Goal: Information Seeking & Learning: Learn about a topic

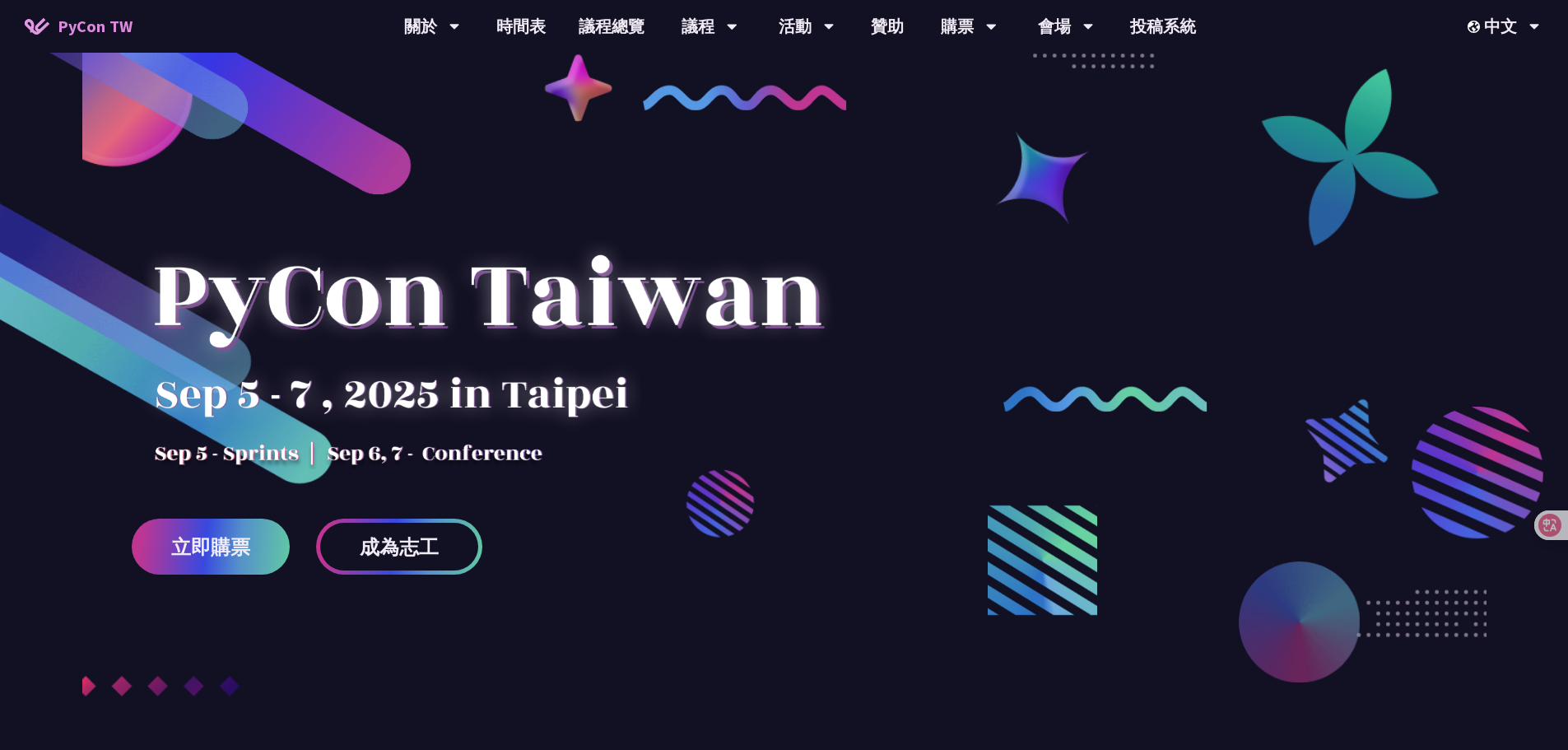
click at [733, 201] on div at bounding box center [487, 325] width 711 height 288
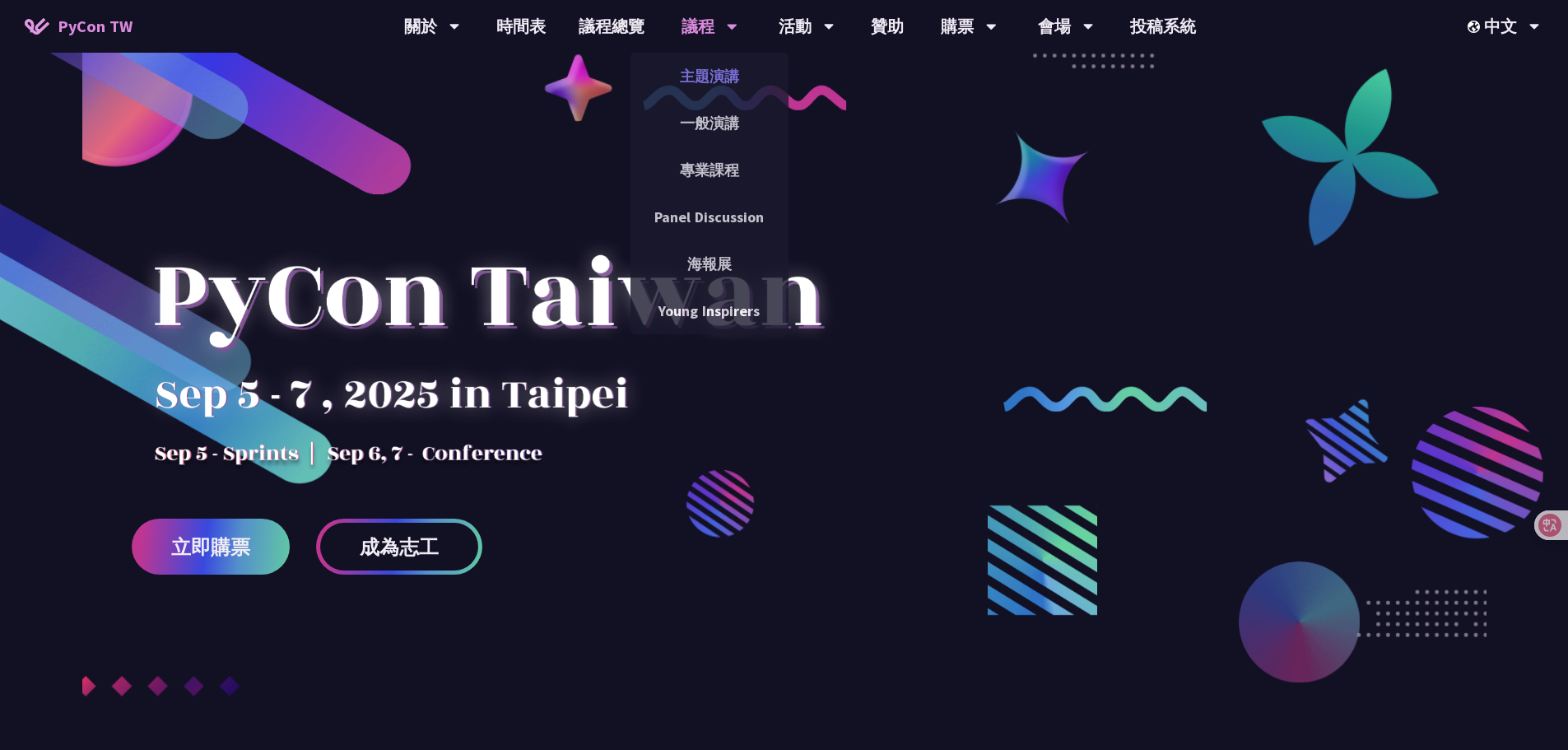
click at [718, 75] on link "主題演講" at bounding box center [710, 76] width 158 height 39
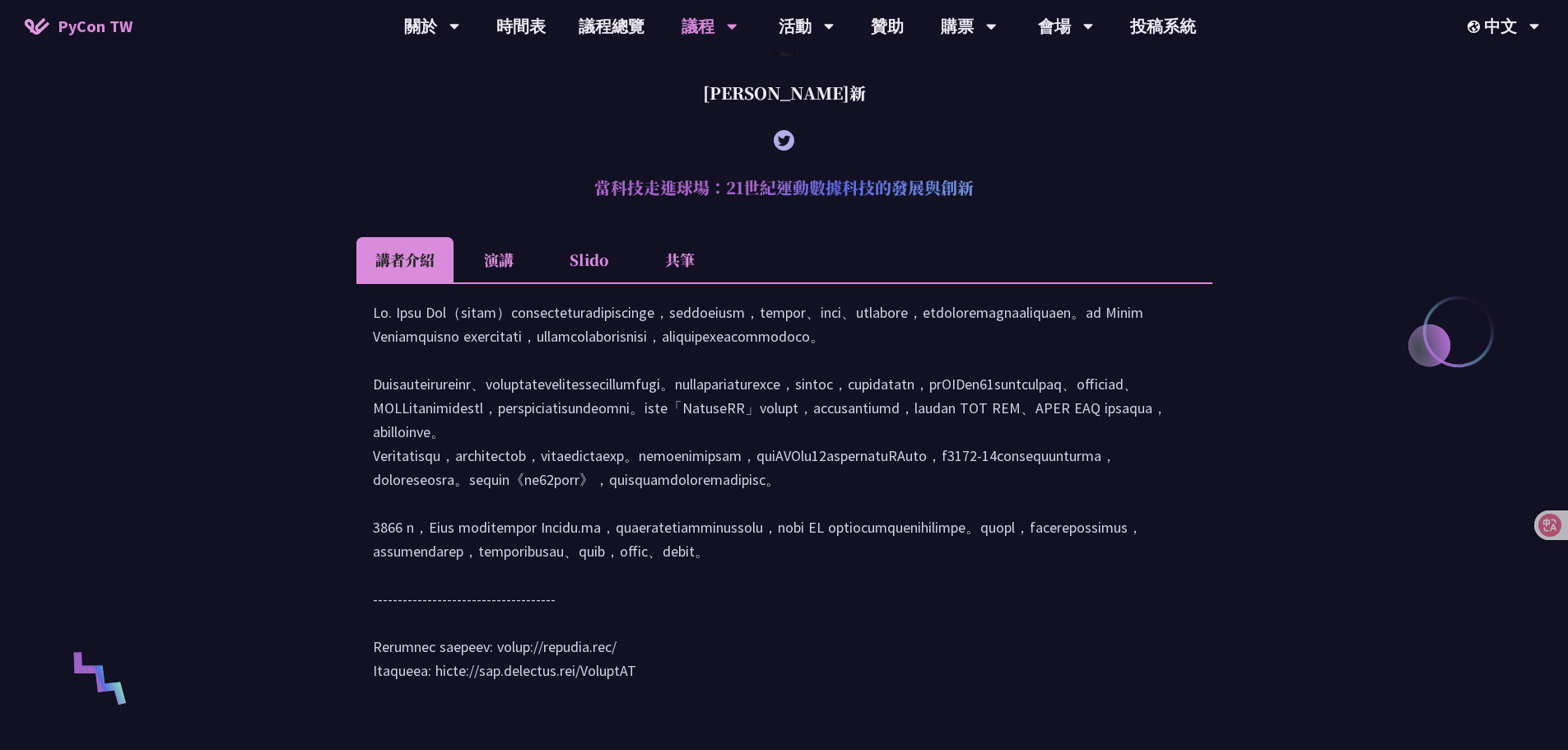
scroll to position [741, 0]
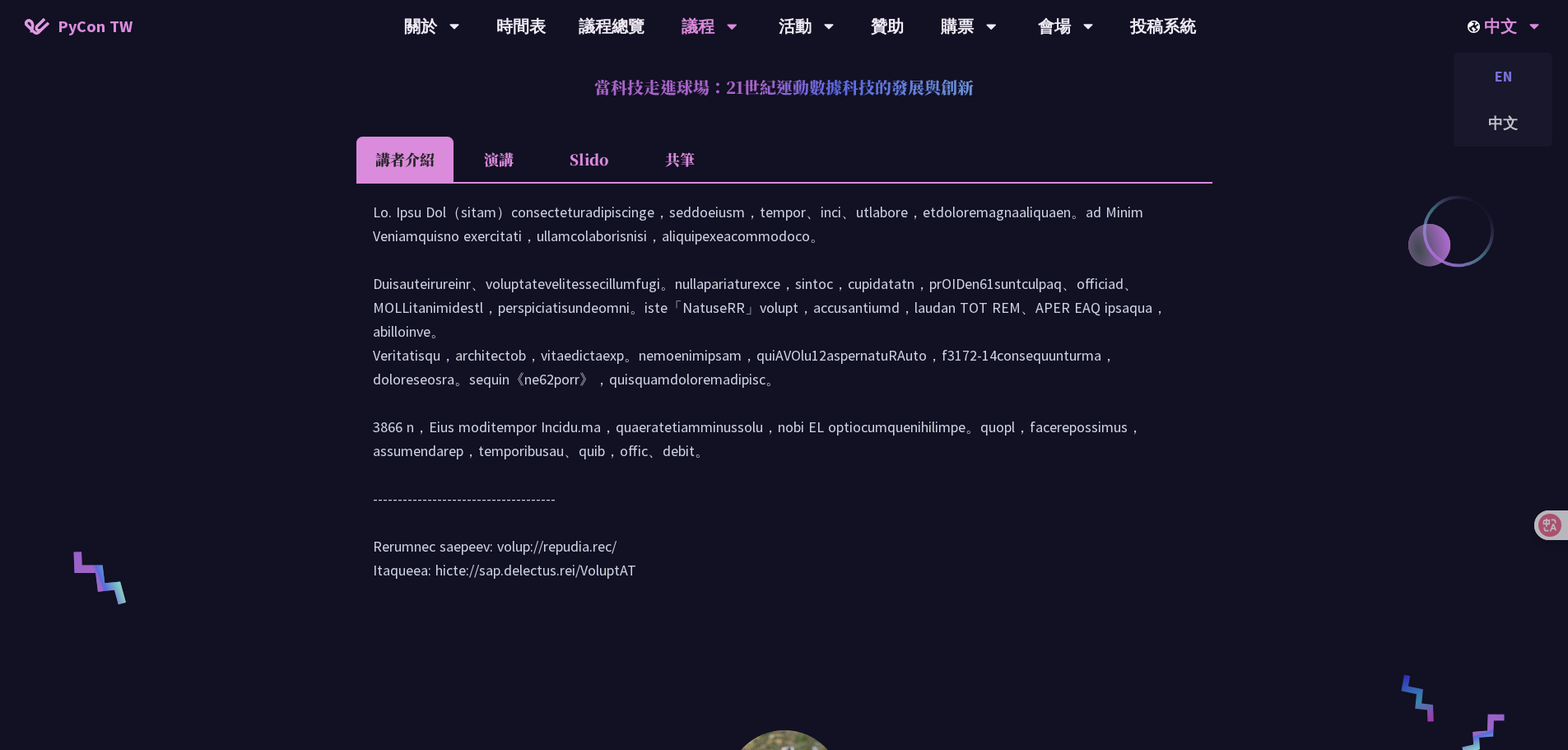
click at [1506, 70] on div "EN" at bounding box center [1503, 76] width 98 height 39
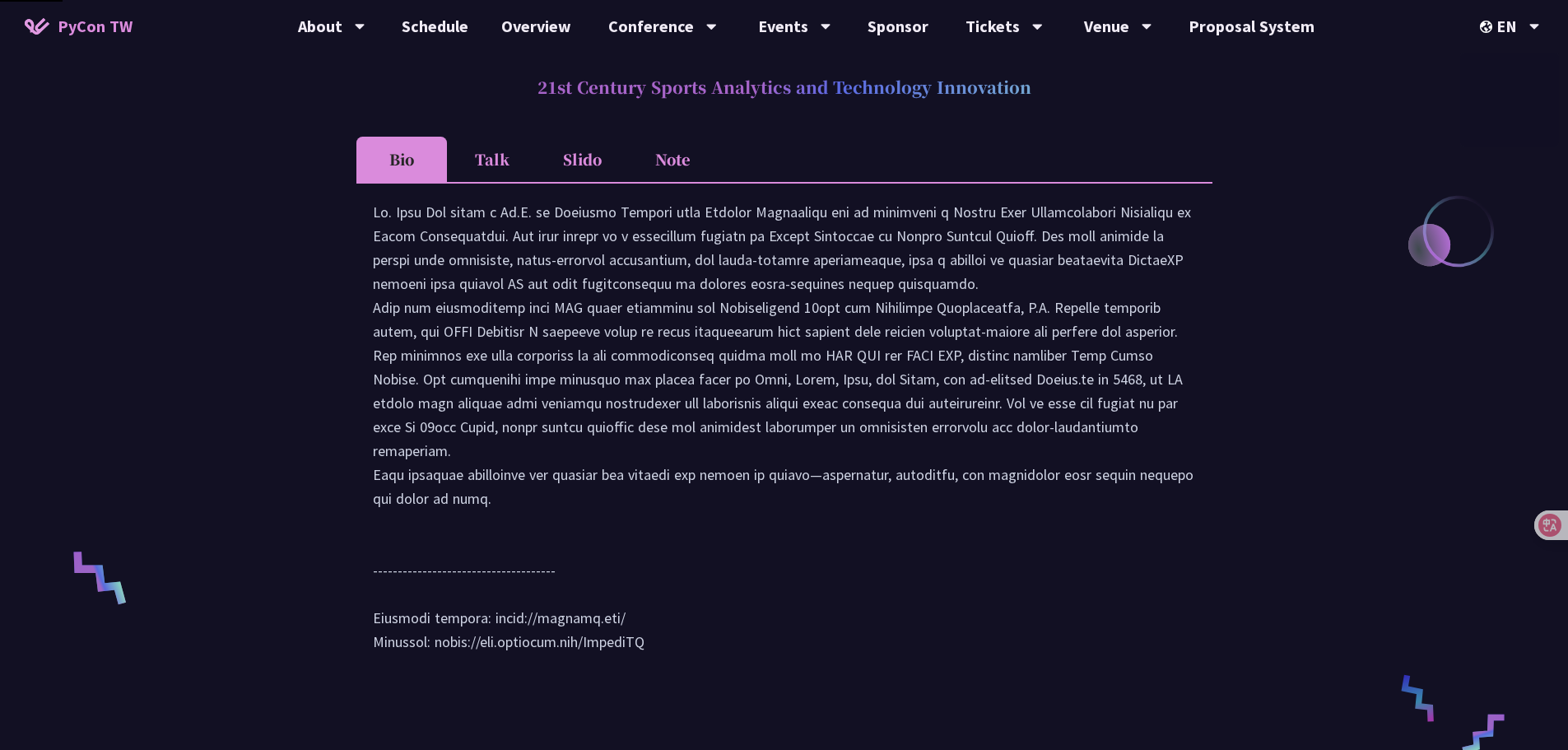
click at [1196, 274] on div at bounding box center [784, 434] width 856 height 505
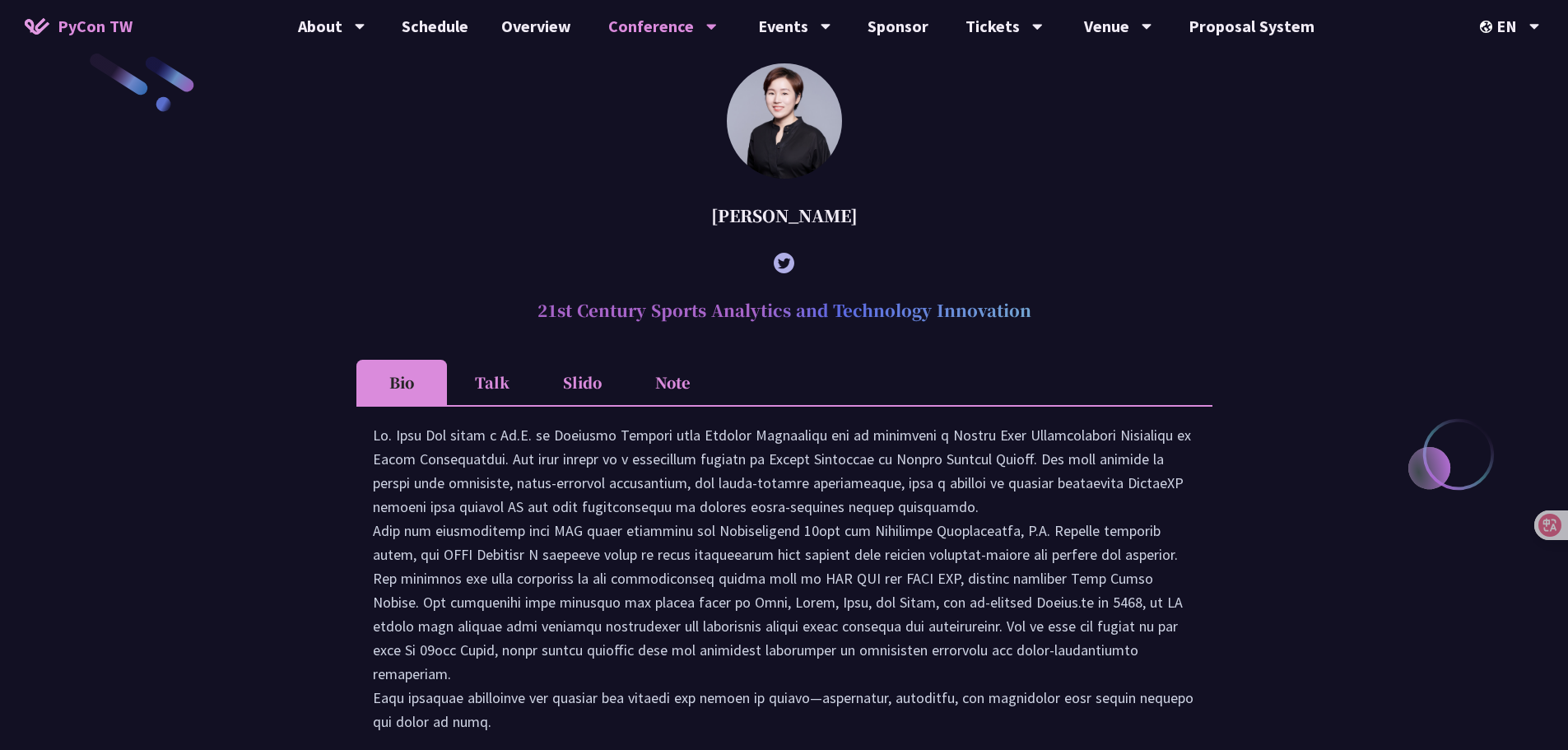
scroll to position [906, 0]
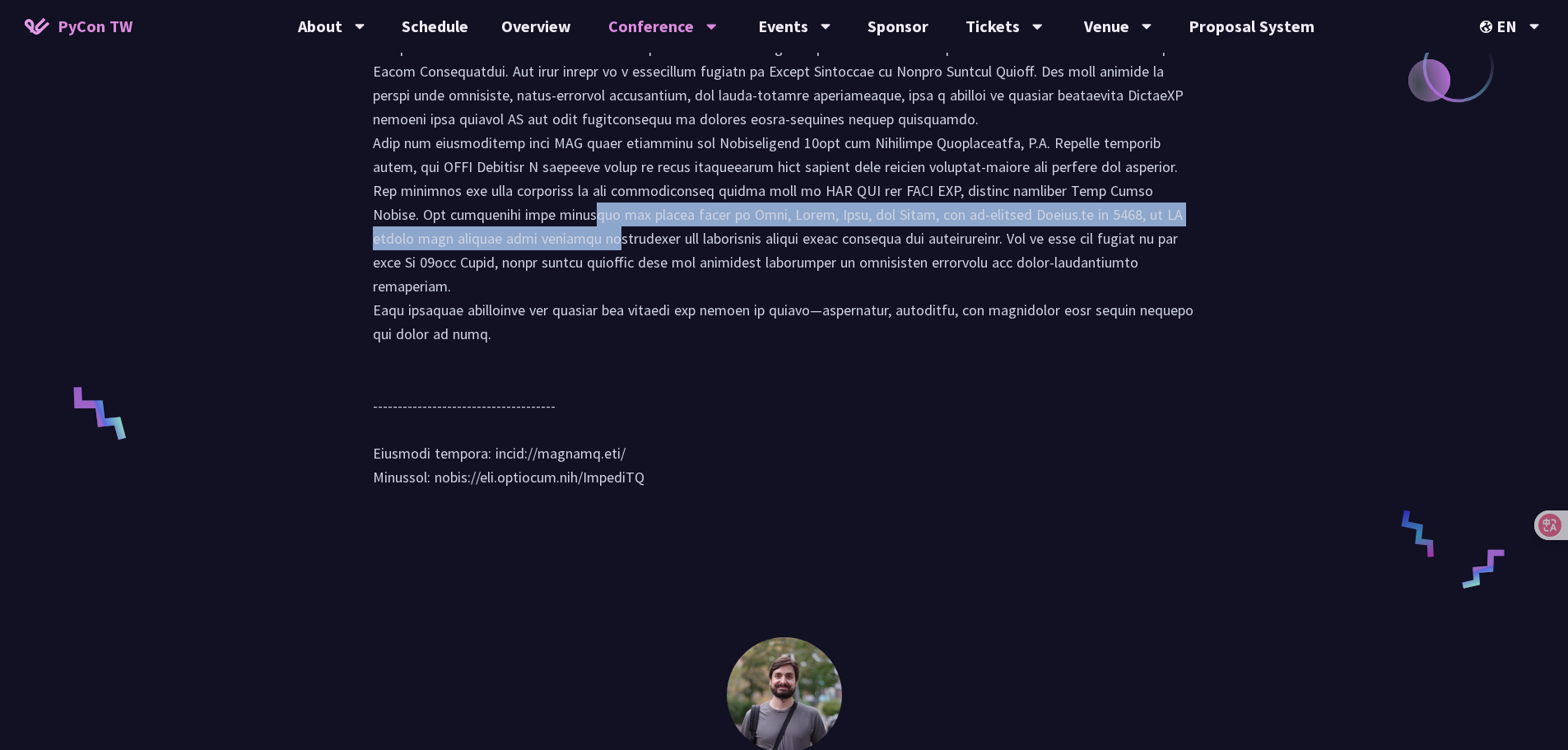
drag, startPoint x: 1152, startPoint y: 217, endPoint x: 1160, endPoint y: 240, distance: 24.4
click at [1160, 240] on div at bounding box center [784, 270] width 823 height 470
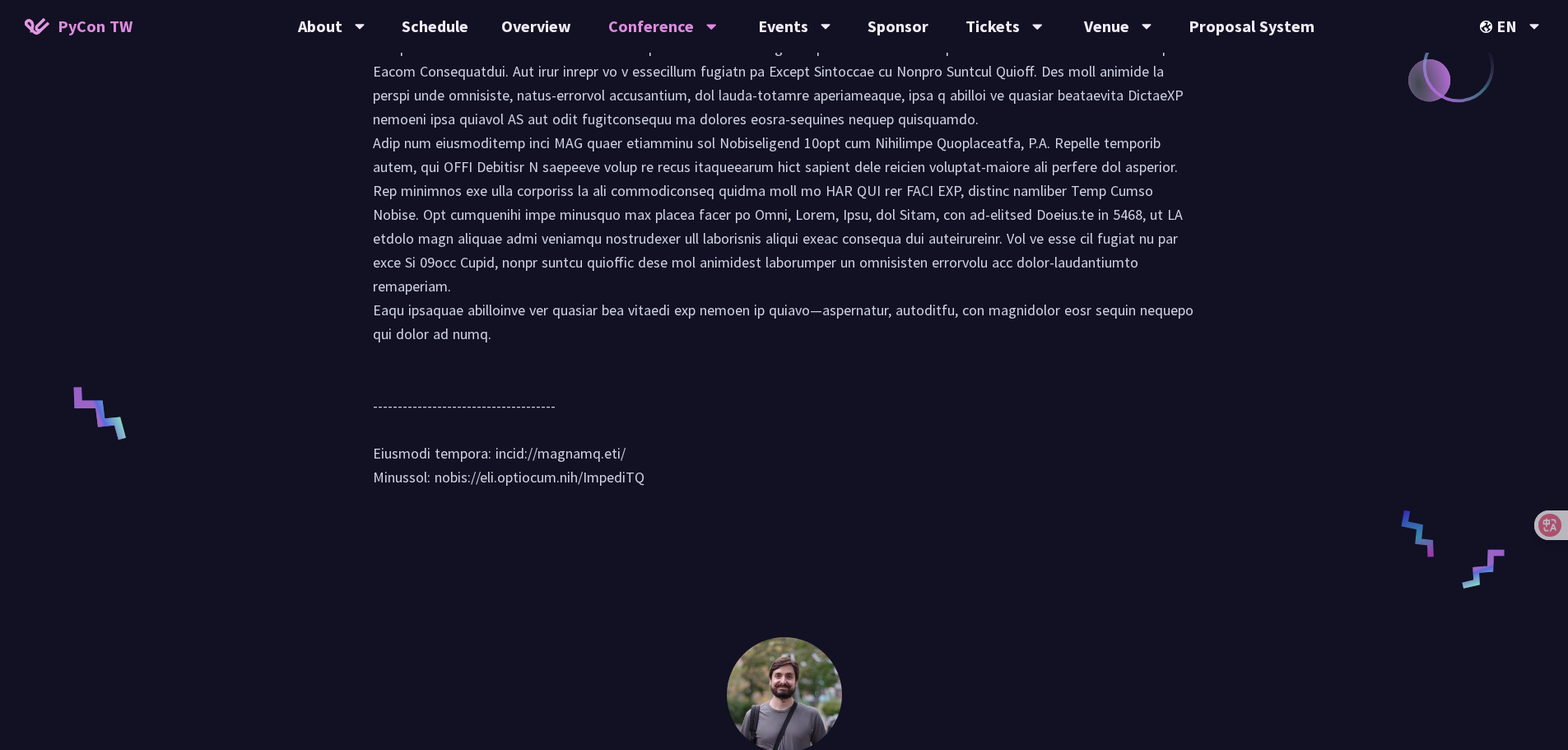
drag, startPoint x: 882, startPoint y: 343, endPoint x: 903, endPoint y: 337, distance: 21.8
click at [882, 343] on div at bounding box center [784, 270] width 823 height 470
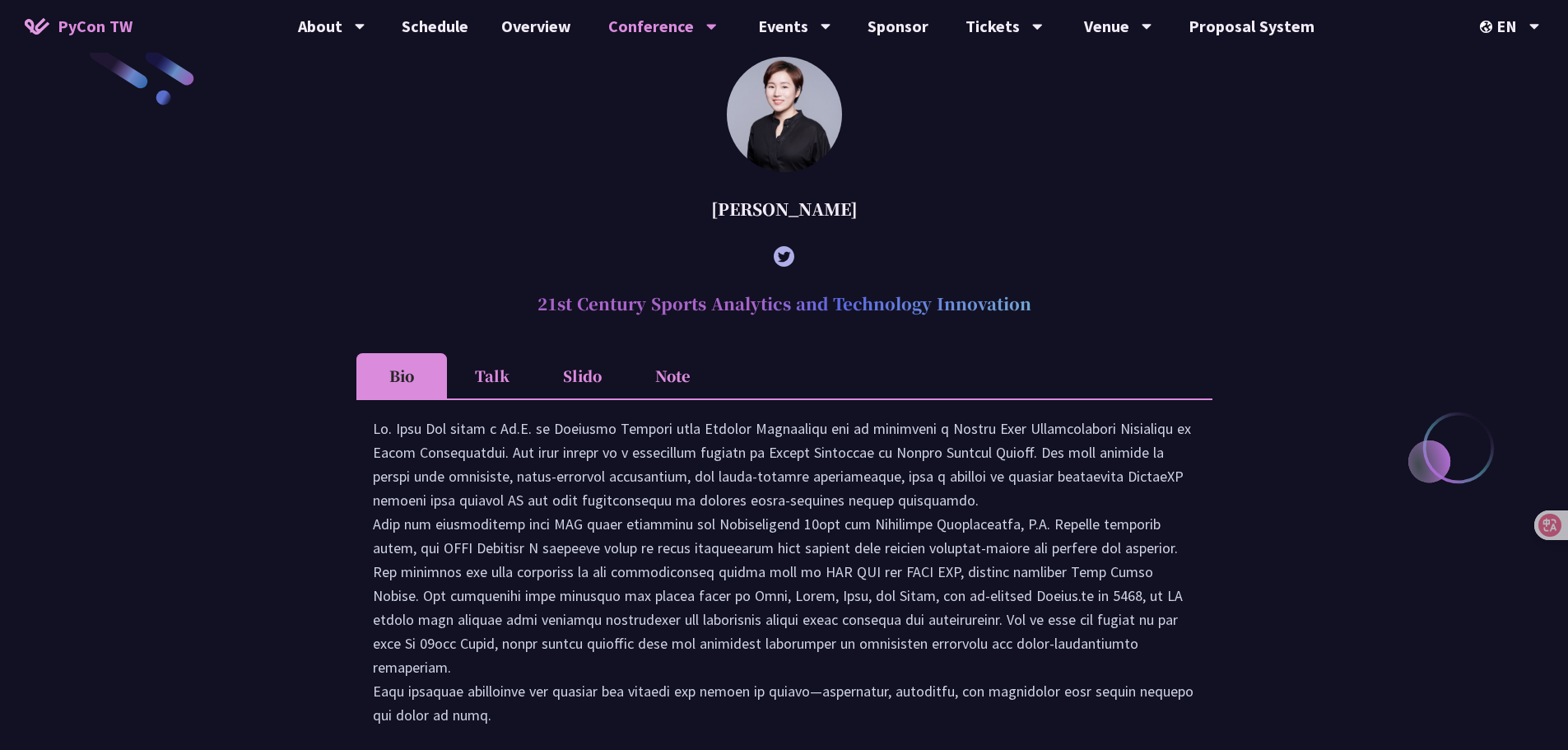
scroll to position [329, 0]
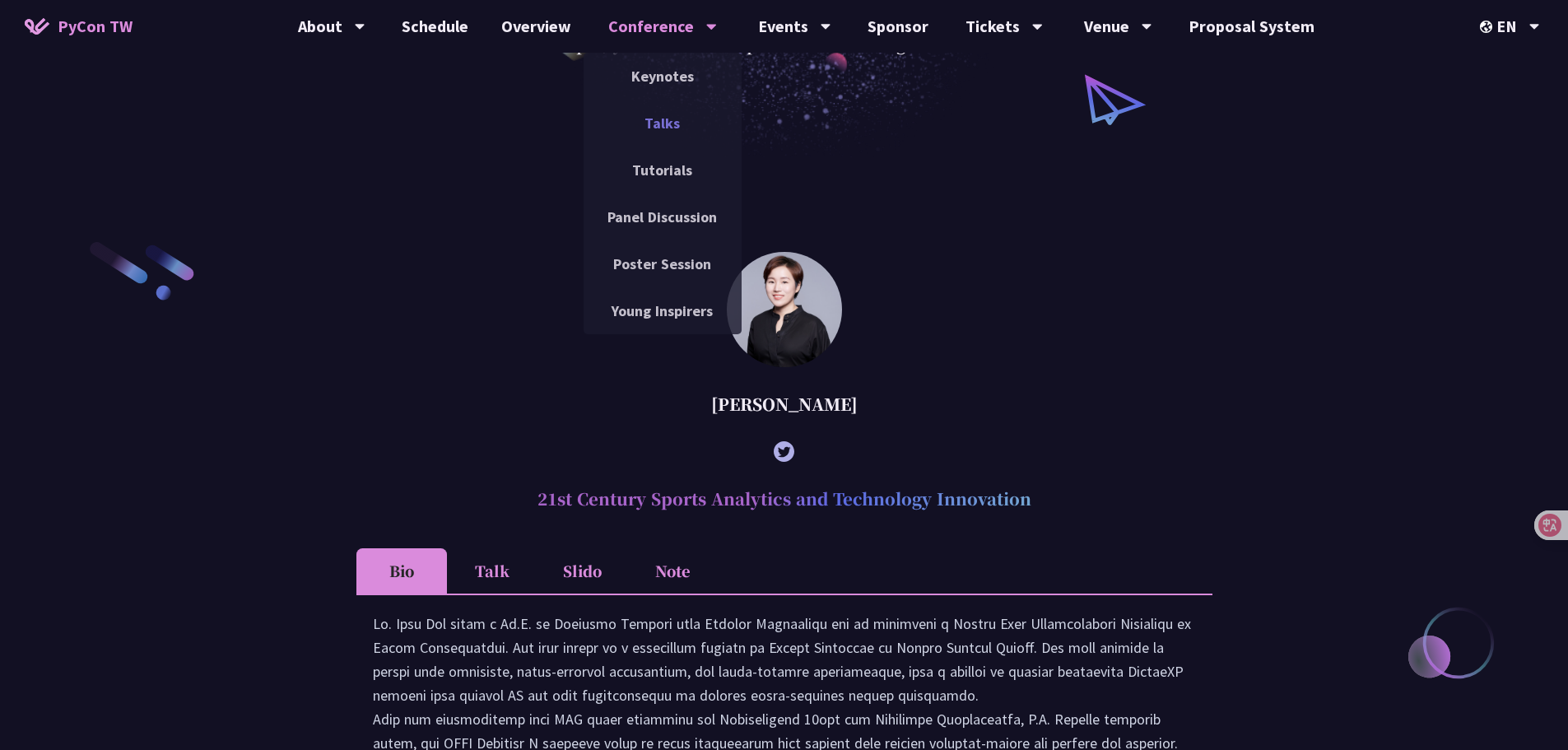
click at [678, 126] on link "Talks" at bounding box center [662, 124] width 158 height 39
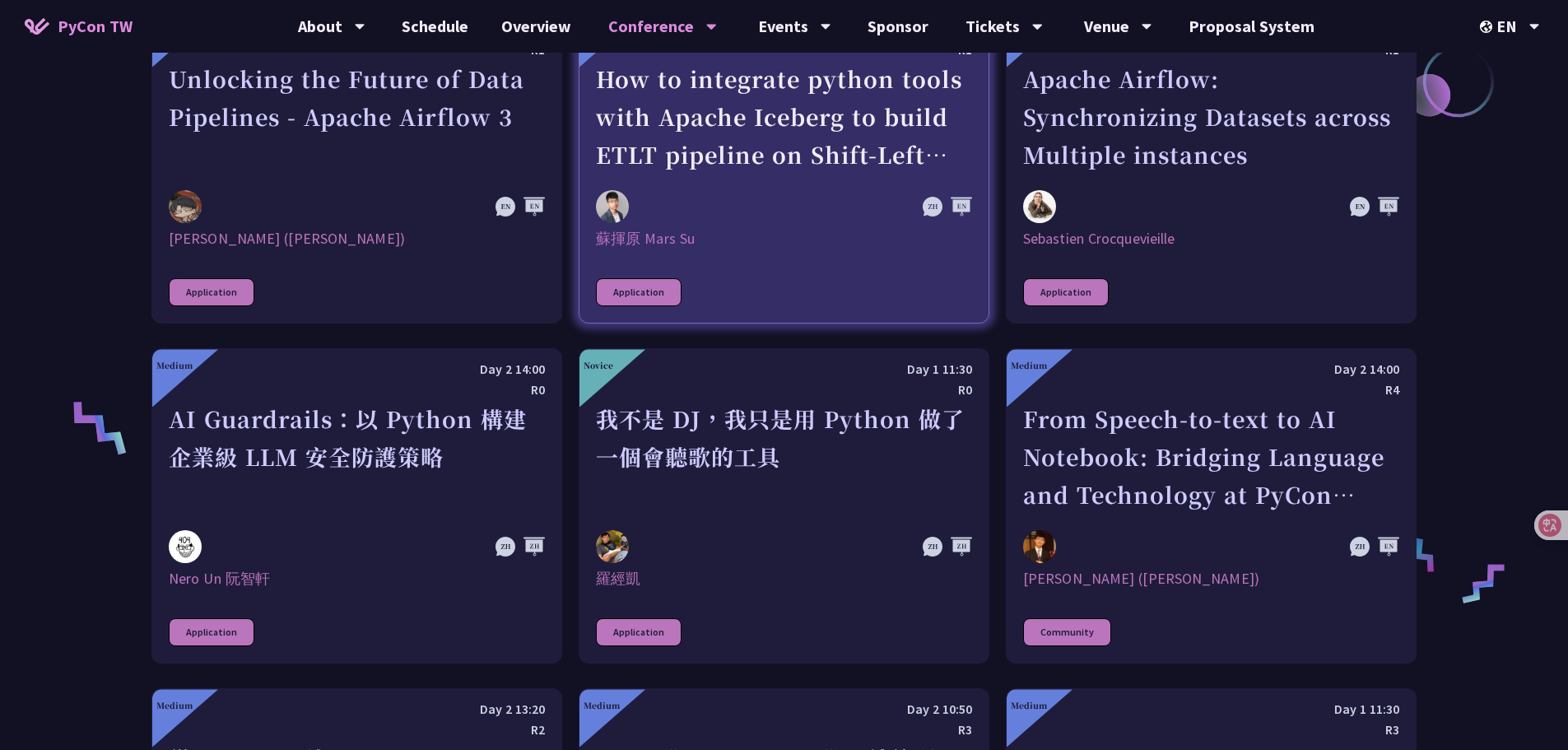
scroll to position [988, 0]
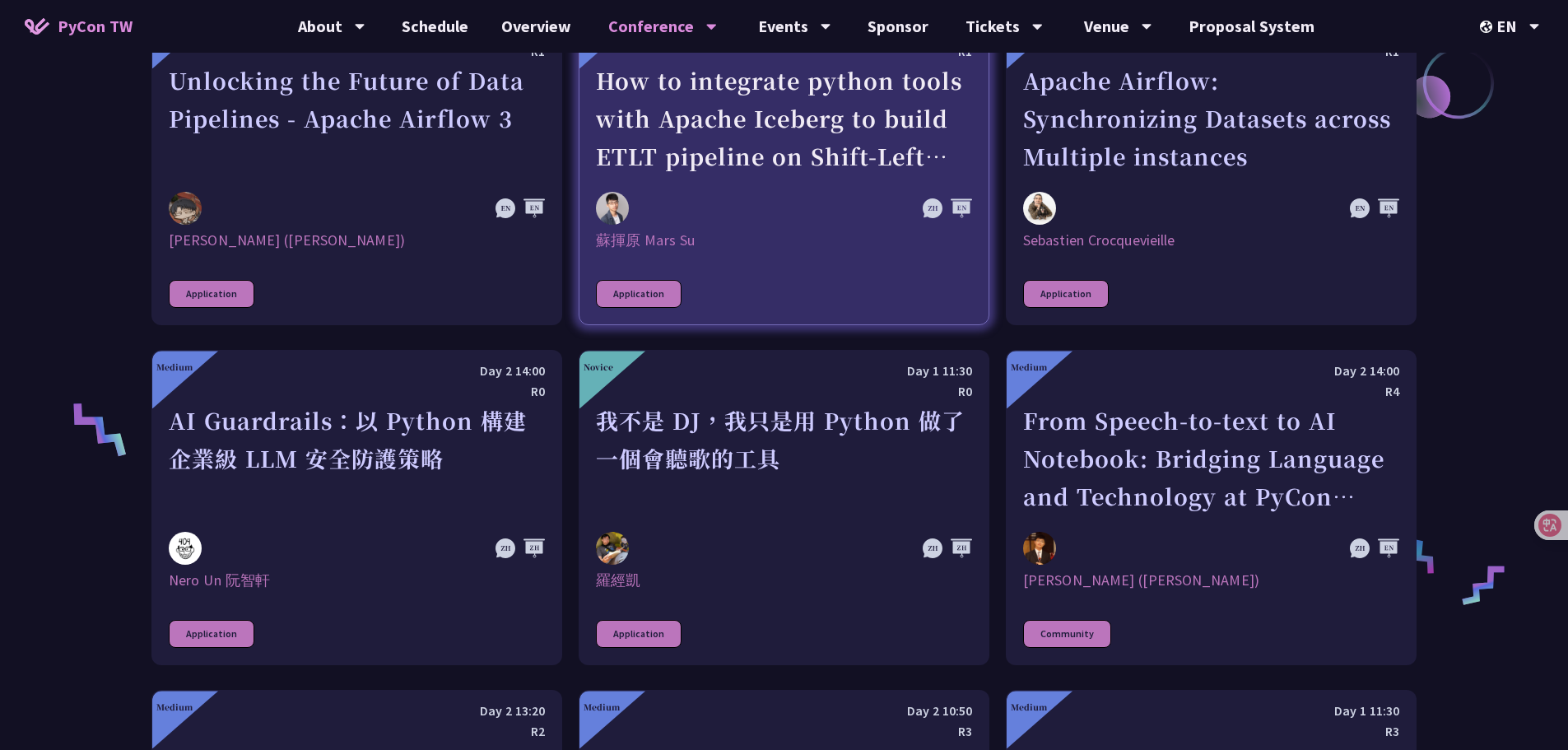
click at [810, 235] on div "蘇揮原 Mars Su" at bounding box center [783, 240] width 376 height 20
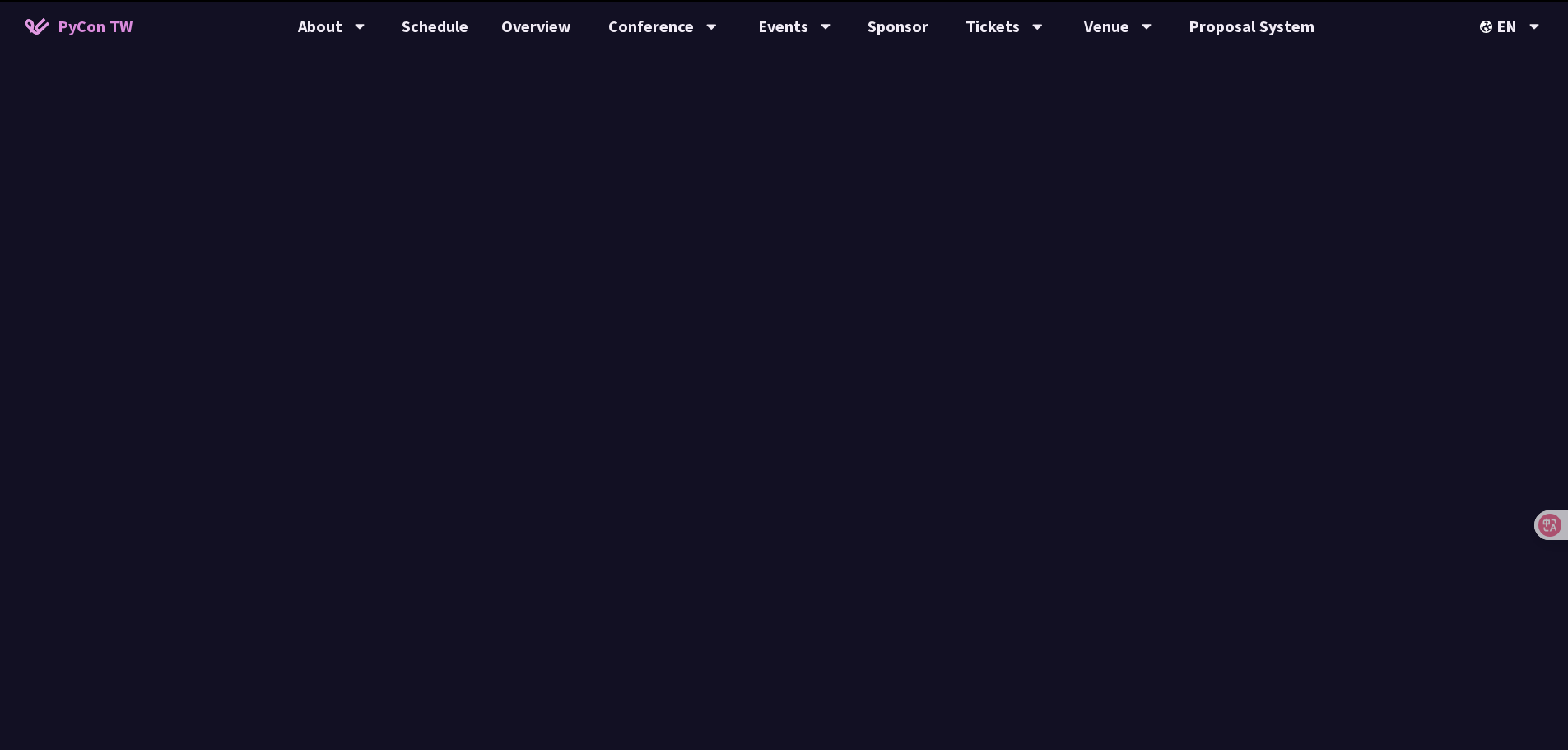
click at [841, 171] on div "Talks Talks are the core part of the conference, where speakers from [GEOGRAPHI…" at bounding box center [784, 342] width 1568 height 487
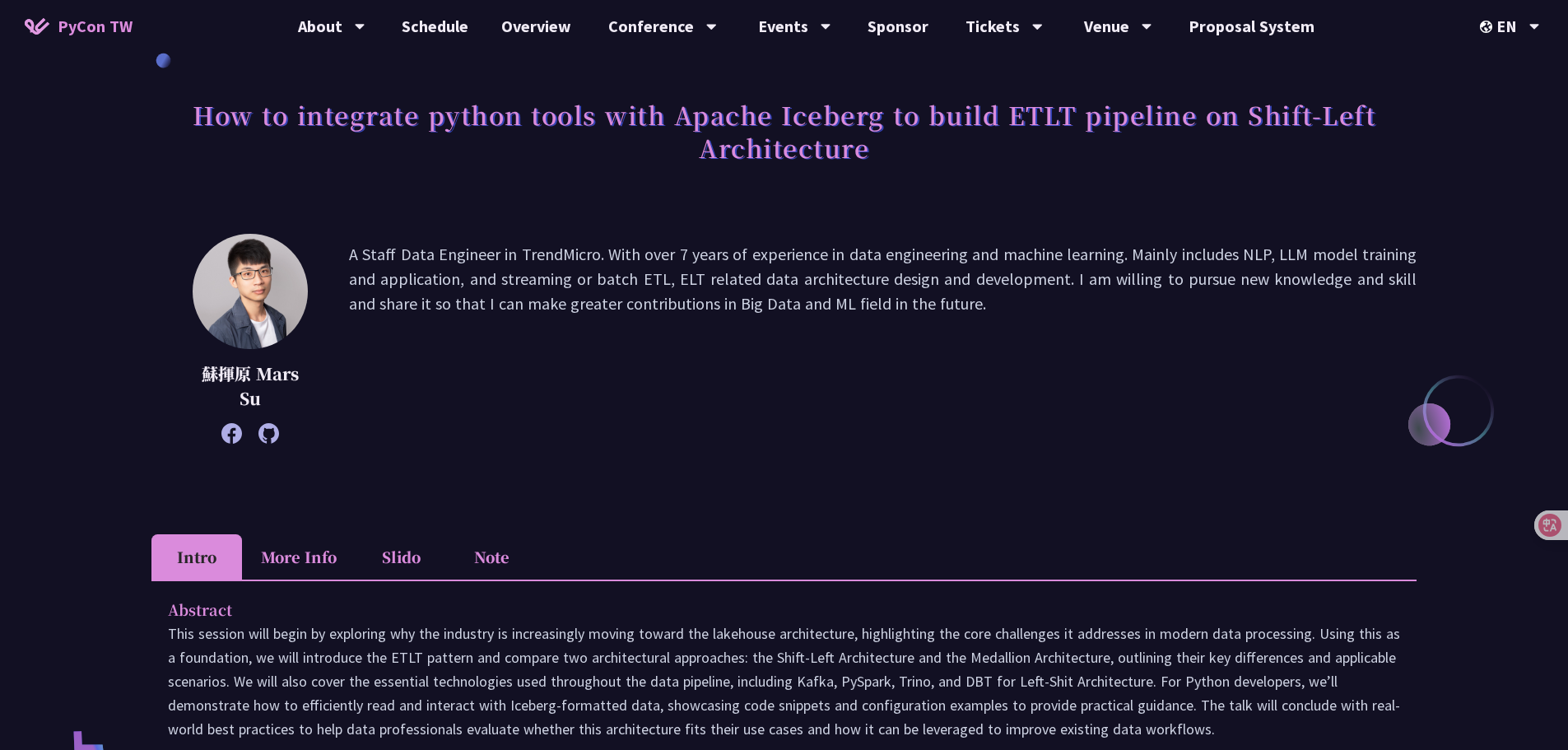
scroll to position [412, 0]
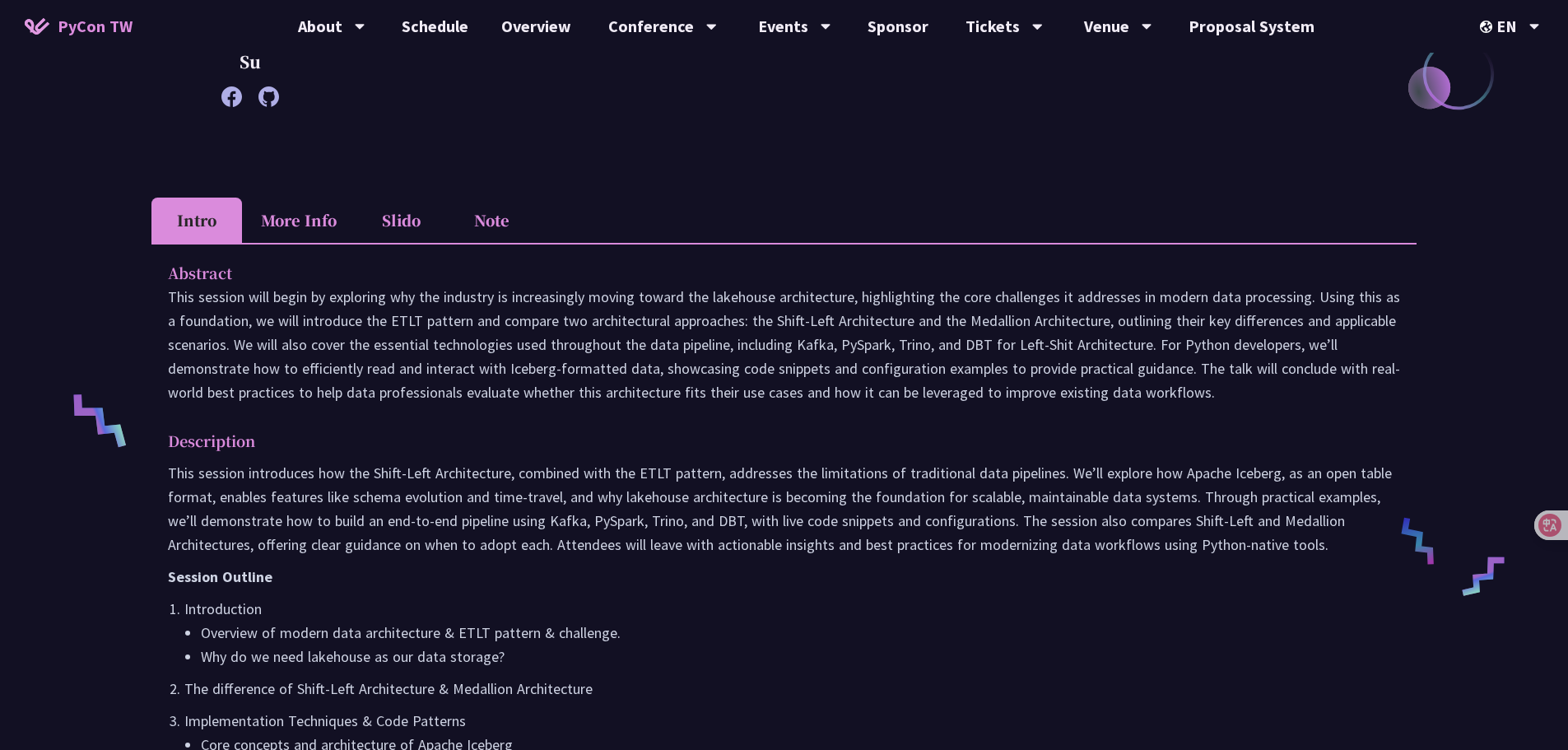
click at [776, 387] on p "This session will begin by exploring why the industry is increasingly moving to…" at bounding box center [784, 345] width 1232 height 119
click at [278, 366] on p "This session will begin by exploring why the industry is increasingly moving to…" at bounding box center [784, 345] width 1232 height 119
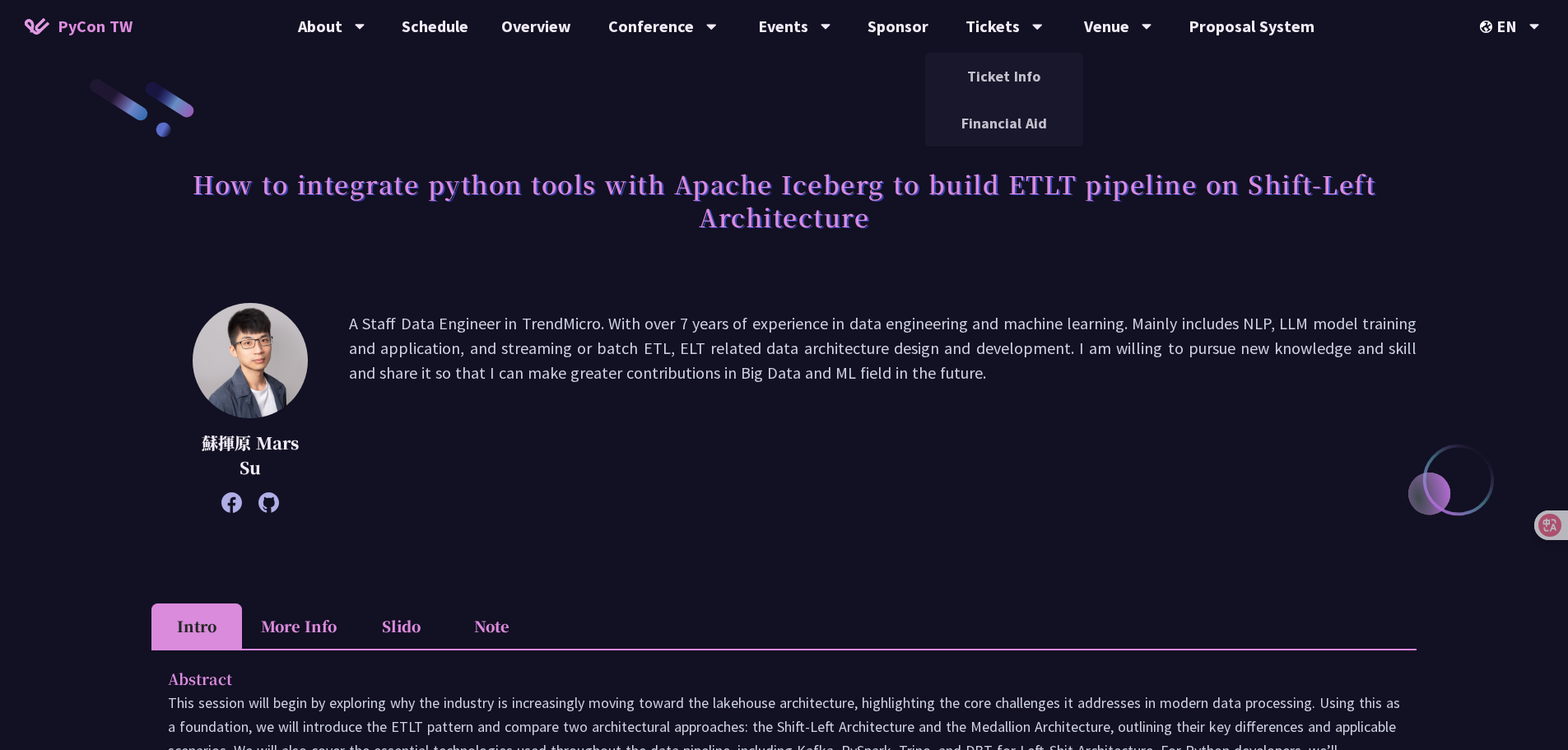
scroll to position [0, 0]
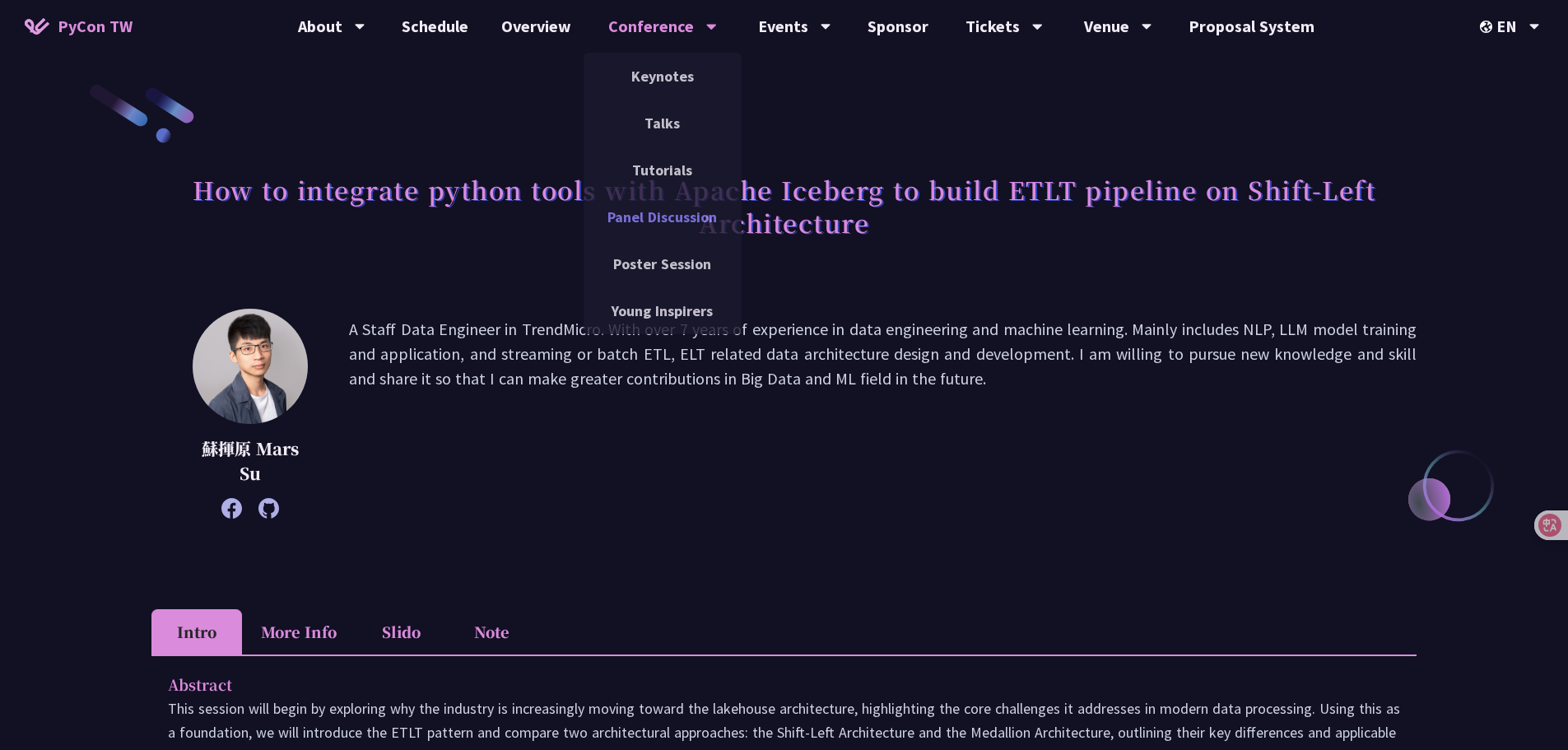
click at [676, 223] on link "Panel Discussion" at bounding box center [662, 217] width 158 height 39
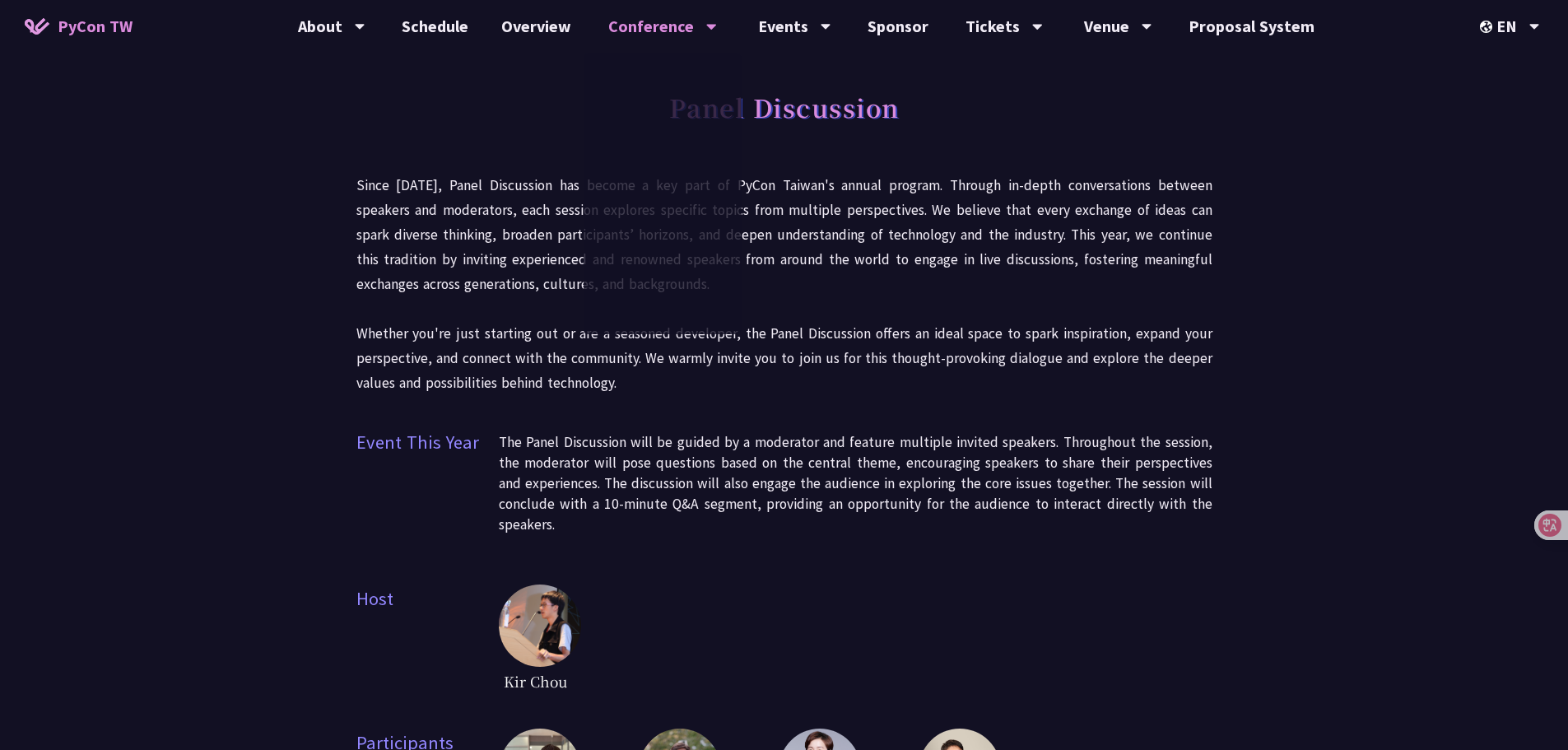
click at [1014, 283] on p "Since [DATE], Panel Discussion has become a key part of PyCon Taiwan's annual p…" at bounding box center [784, 283] width 856 height 222
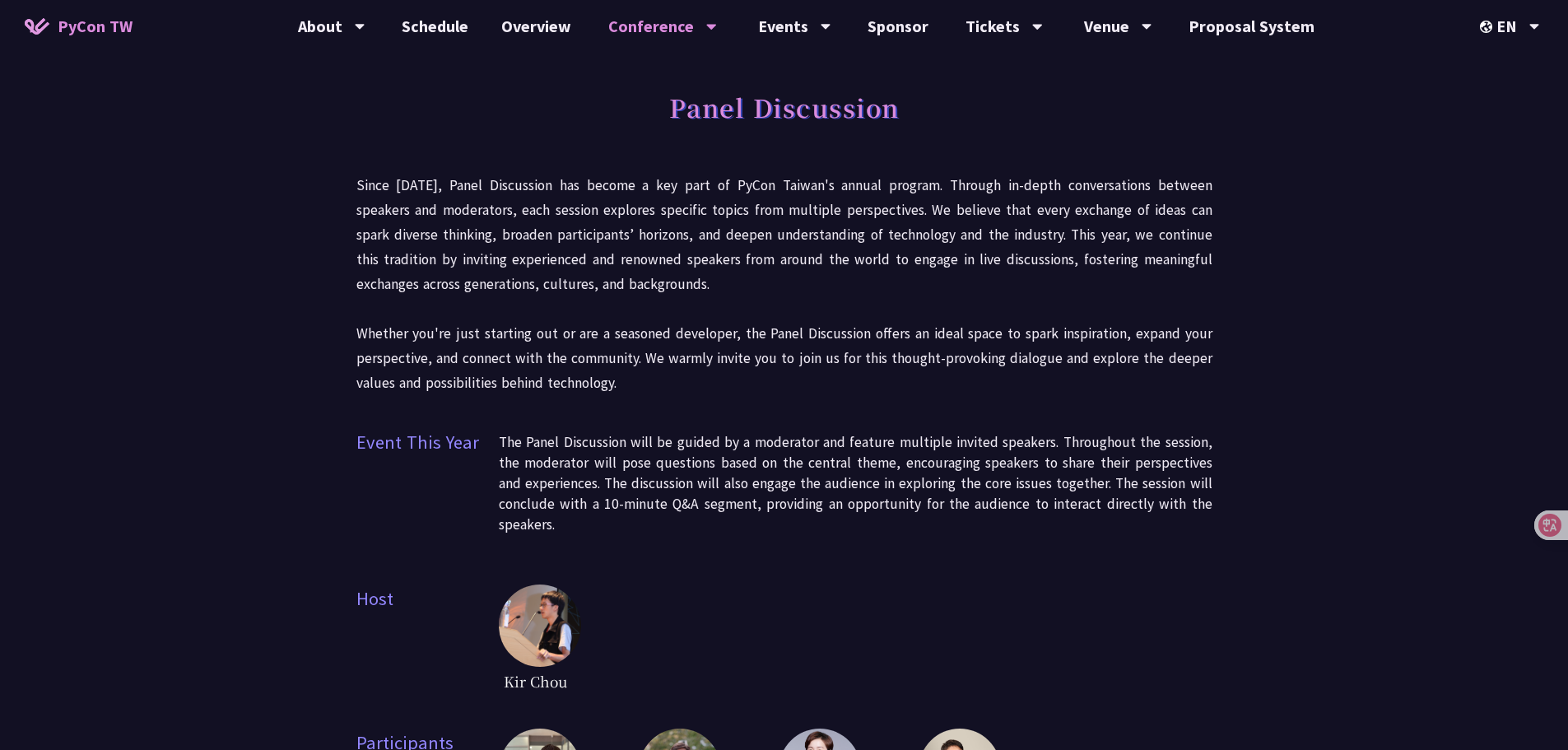
click at [785, 294] on p "Since [DATE], Panel Discussion has become a key part of PyCon Taiwan's annual p…" at bounding box center [784, 283] width 856 height 222
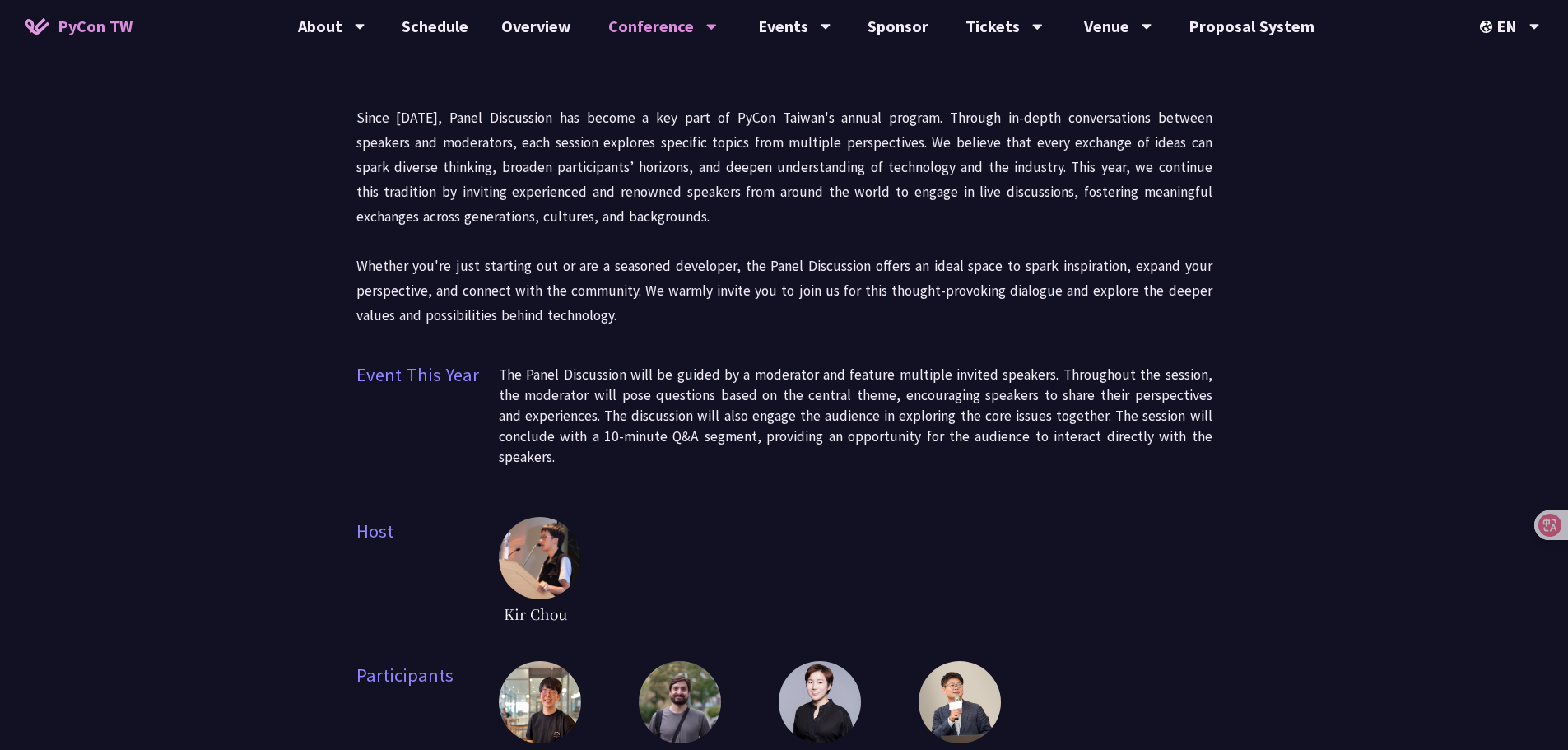
scroll to position [329, 0]
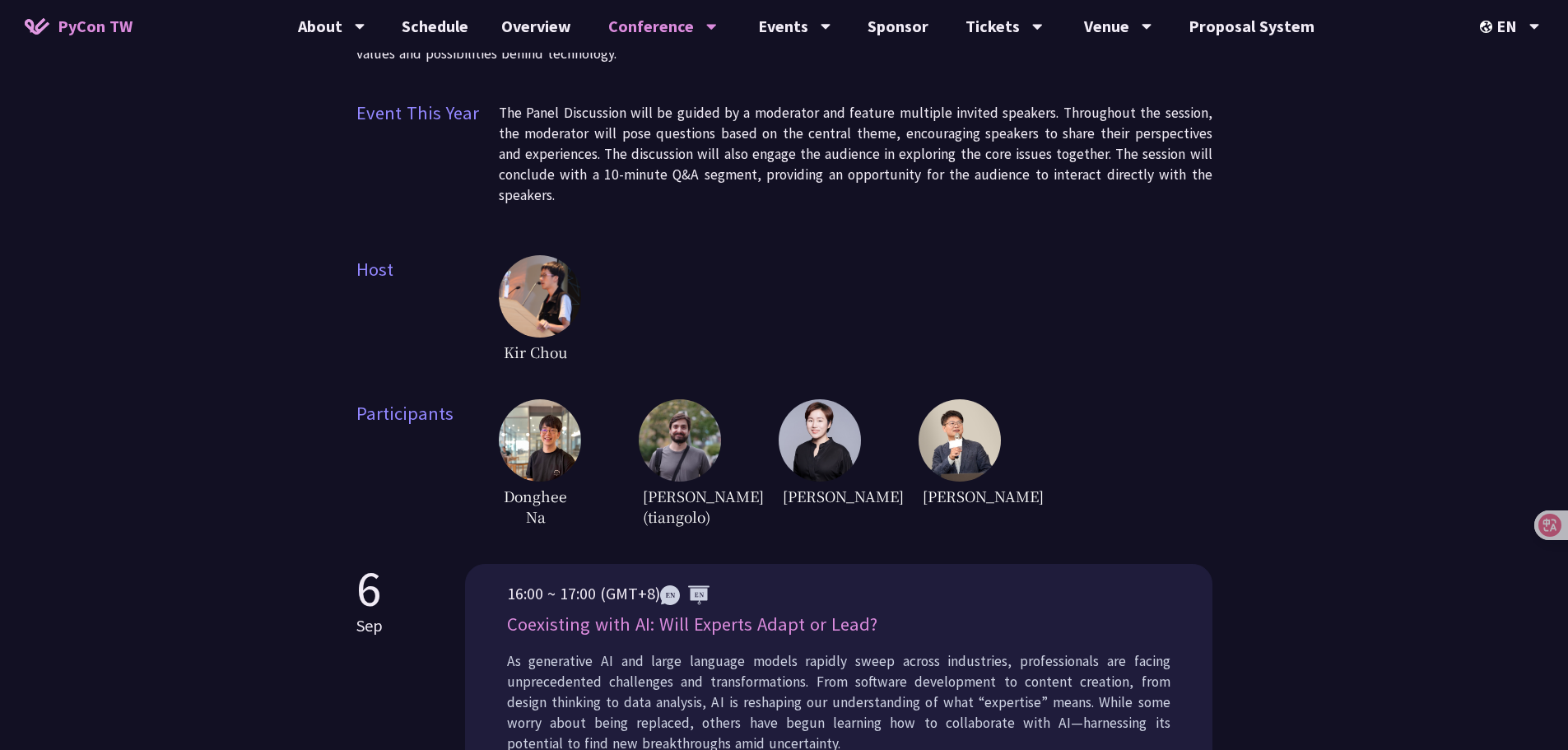
drag, startPoint x: 1145, startPoint y: 348, endPoint x: 1007, endPoint y: 382, distance: 142.1
click at [1144, 348] on div "Kir Chou" at bounding box center [856, 311] width 713 height 112
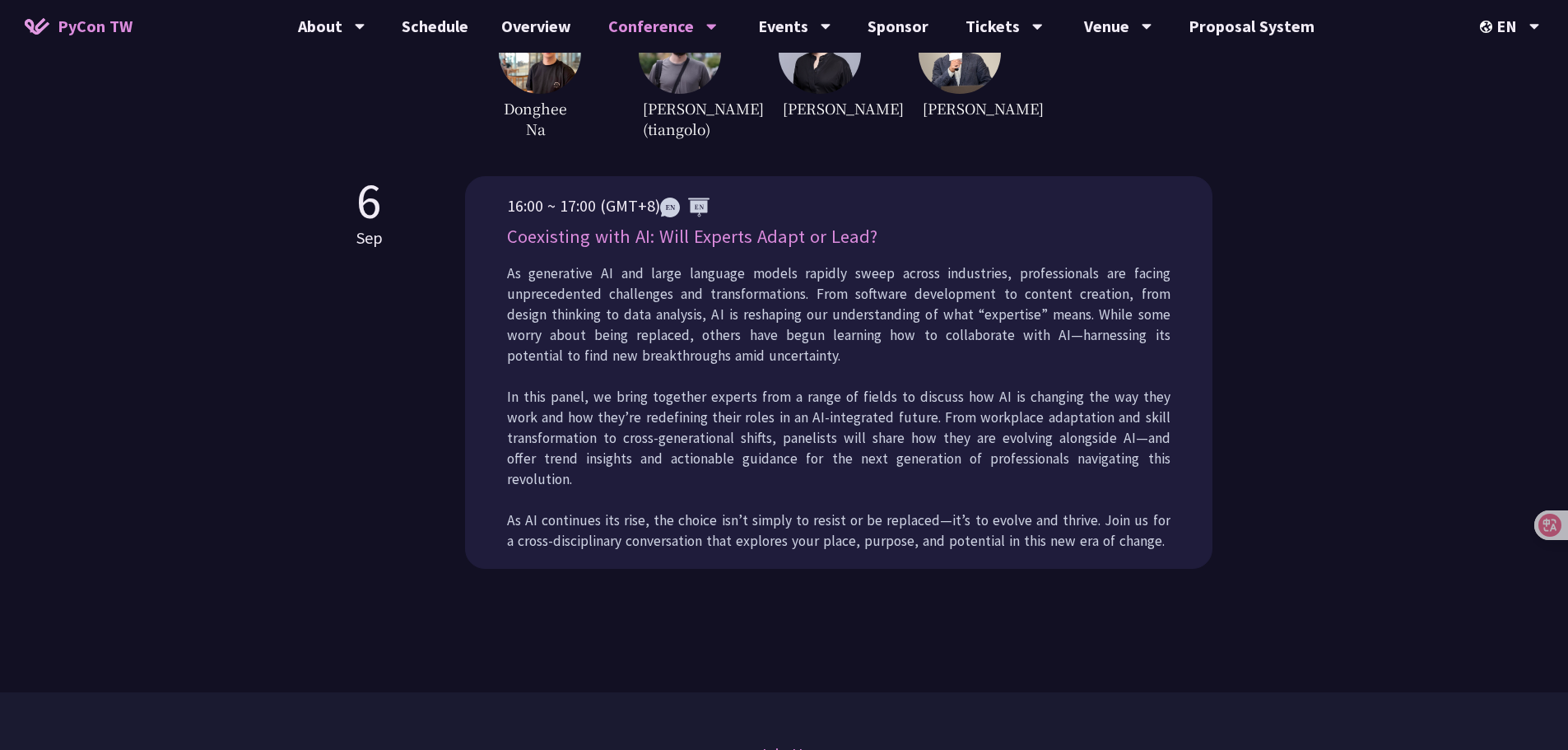
scroll to position [741, 0]
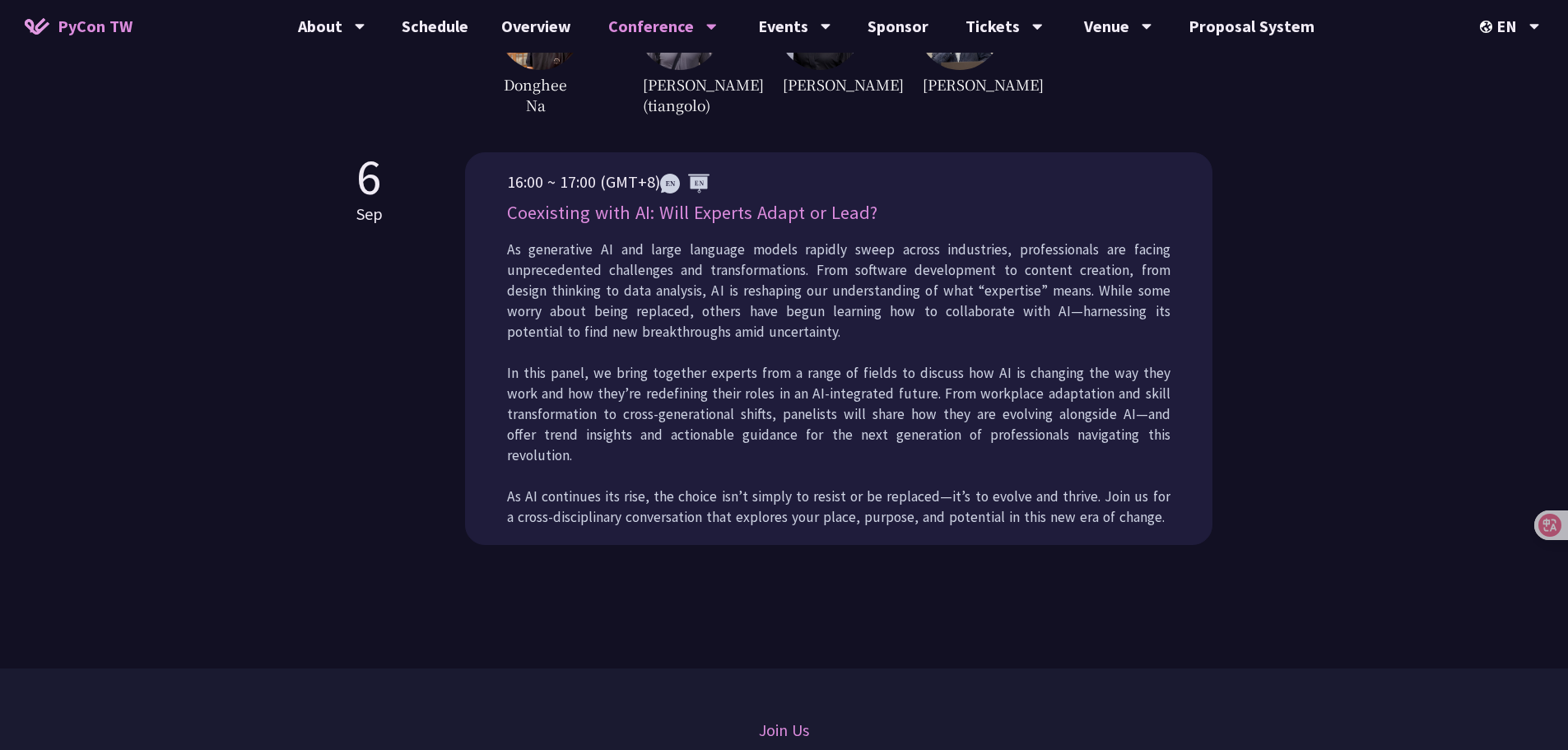
click at [816, 416] on p "As generative AI and large language models rapidly sweep across industries, pro…" at bounding box center [839, 384] width 663 height 288
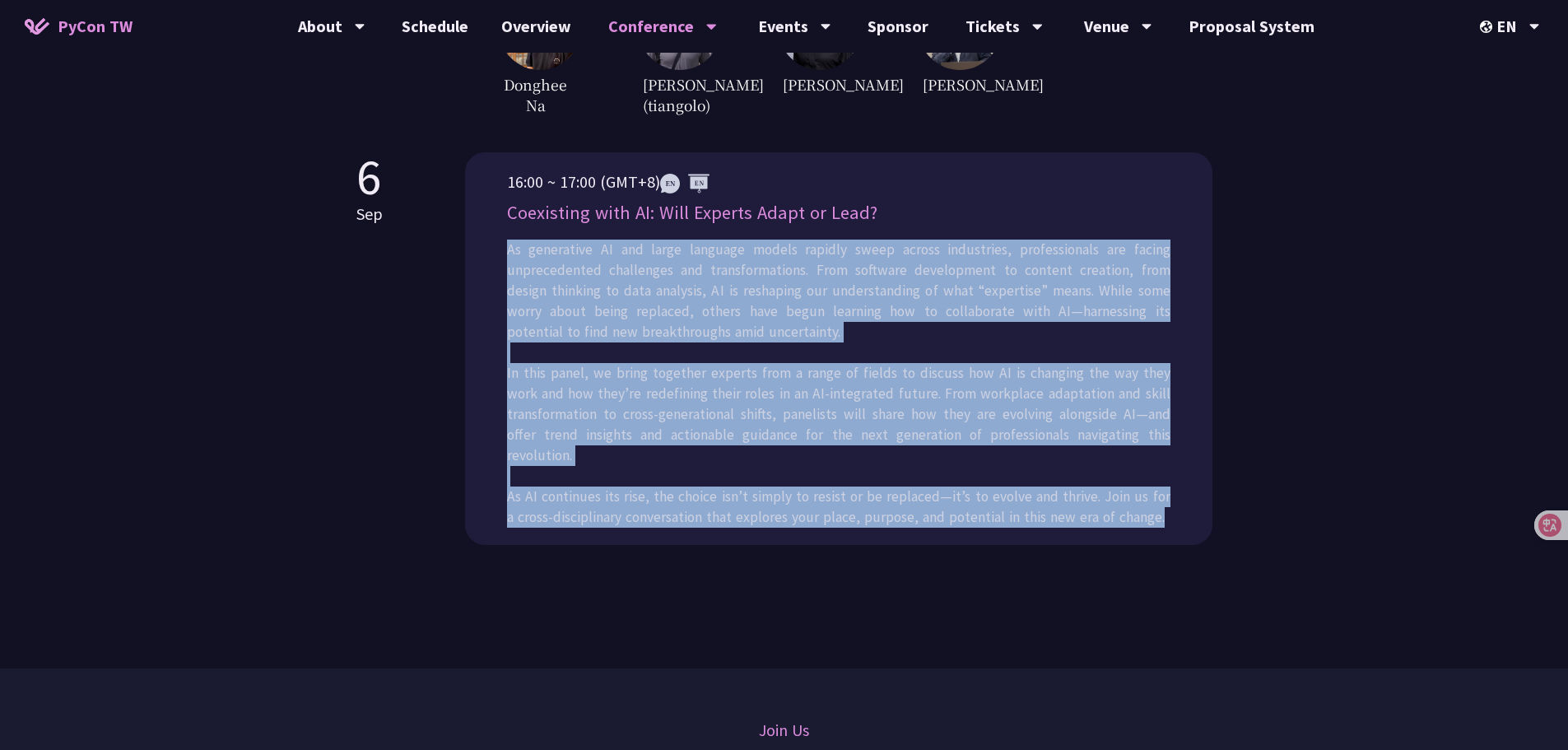
drag, startPoint x: 1150, startPoint y: 527, endPoint x: 499, endPoint y: 274, distance: 698.4
click at [499, 274] on div "16:00 ~ 17:00 (GMT+8) Coexisting with AI: Will Experts Adapt or Lead? As genera…" at bounding box center [839, 349] width 747 height 393
click at [1040, 261] on p "As generative AI and large language models rapidly sweep across industries, pro…" at bounding box center [839, 384] width 663 height 288
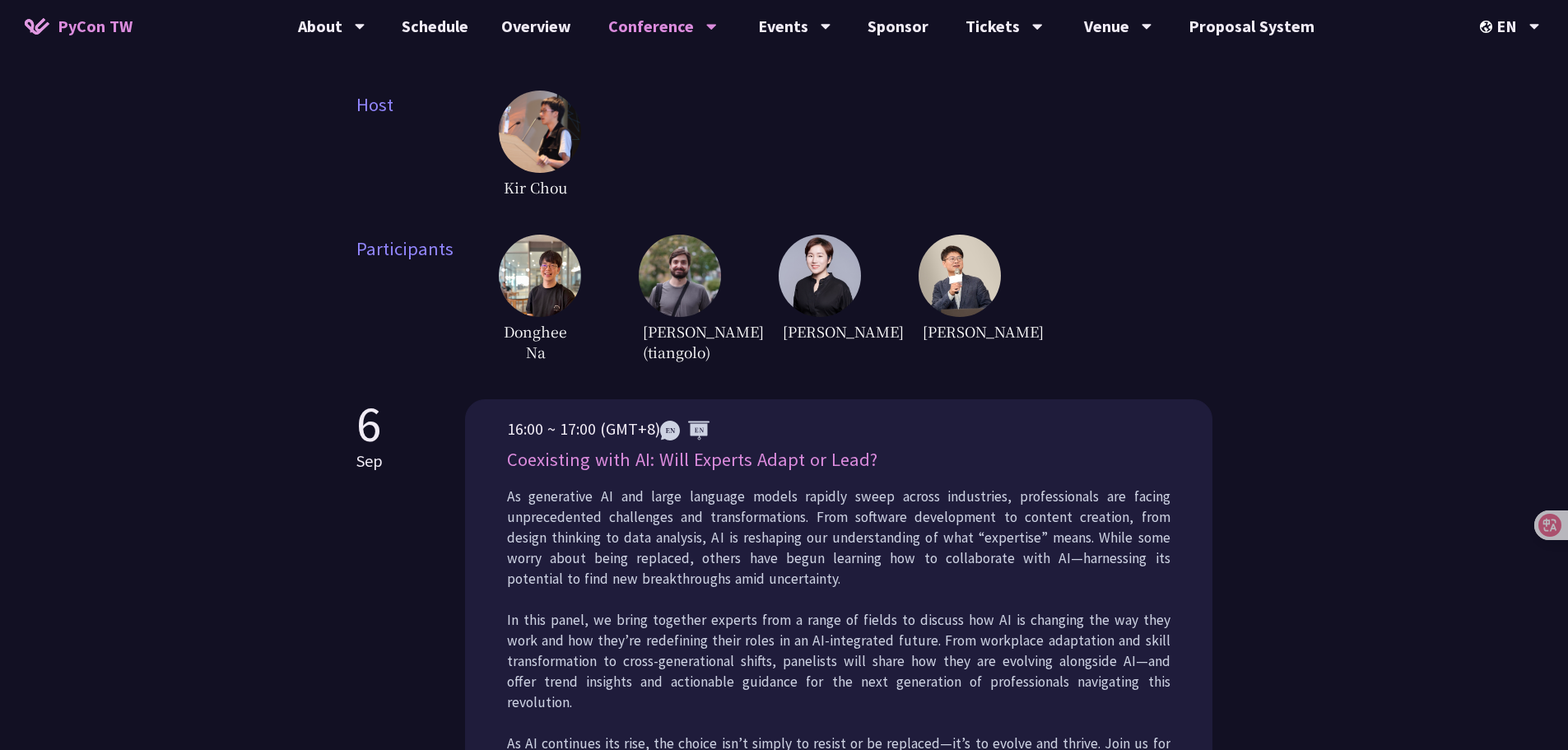
click at [1054, 332] on div "[PERSON_NAME] [PERSON_NAME] (tiangolo) [PERSON_NAME] [PERSON_NAME]" at bounding box center [856, 301] width 713 height 132
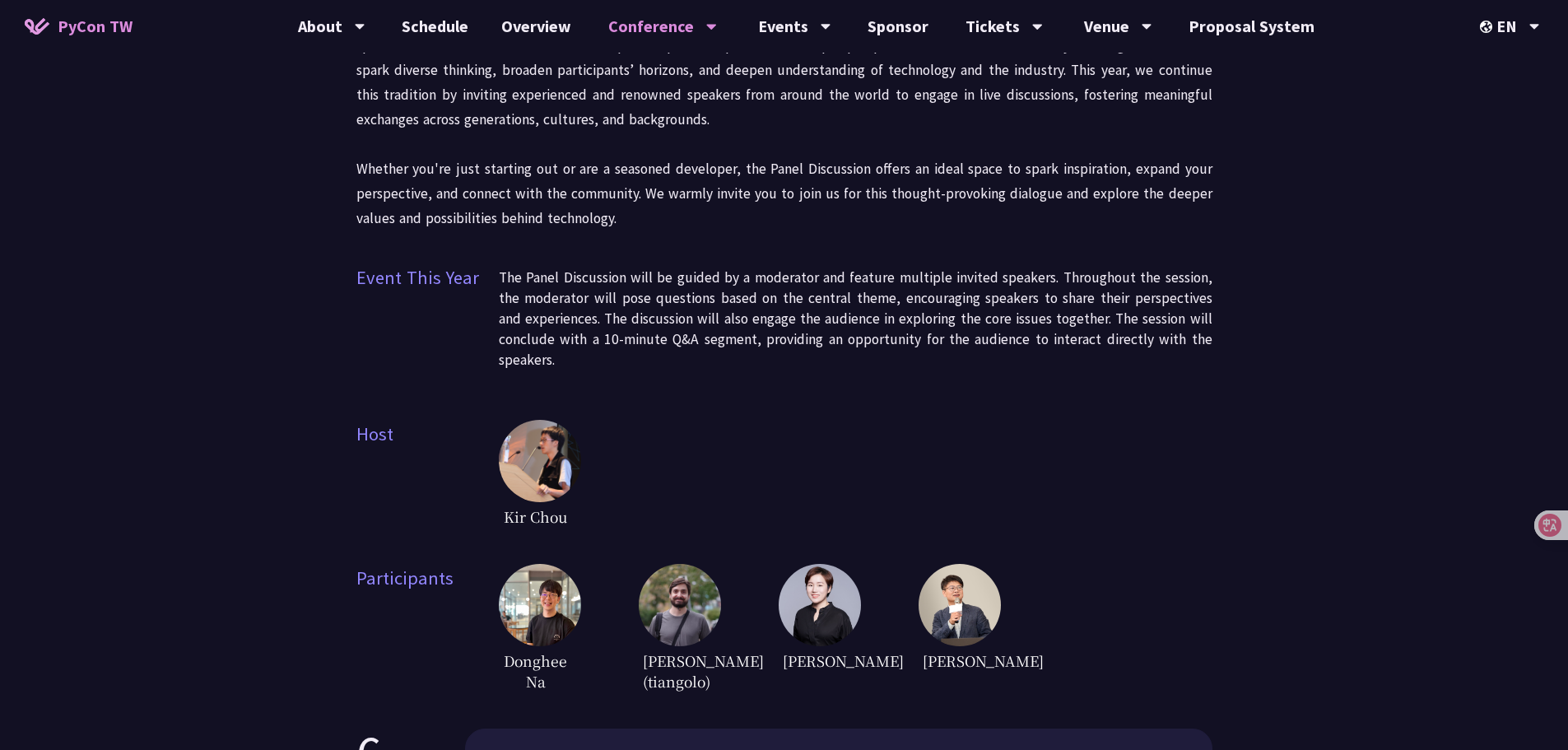
click at [1187, 391] on div "Panel Discussion Since [DATE], Panel Discussion has become a key part of PyCon …" at bounding box center [784, 306] width 856 height 778
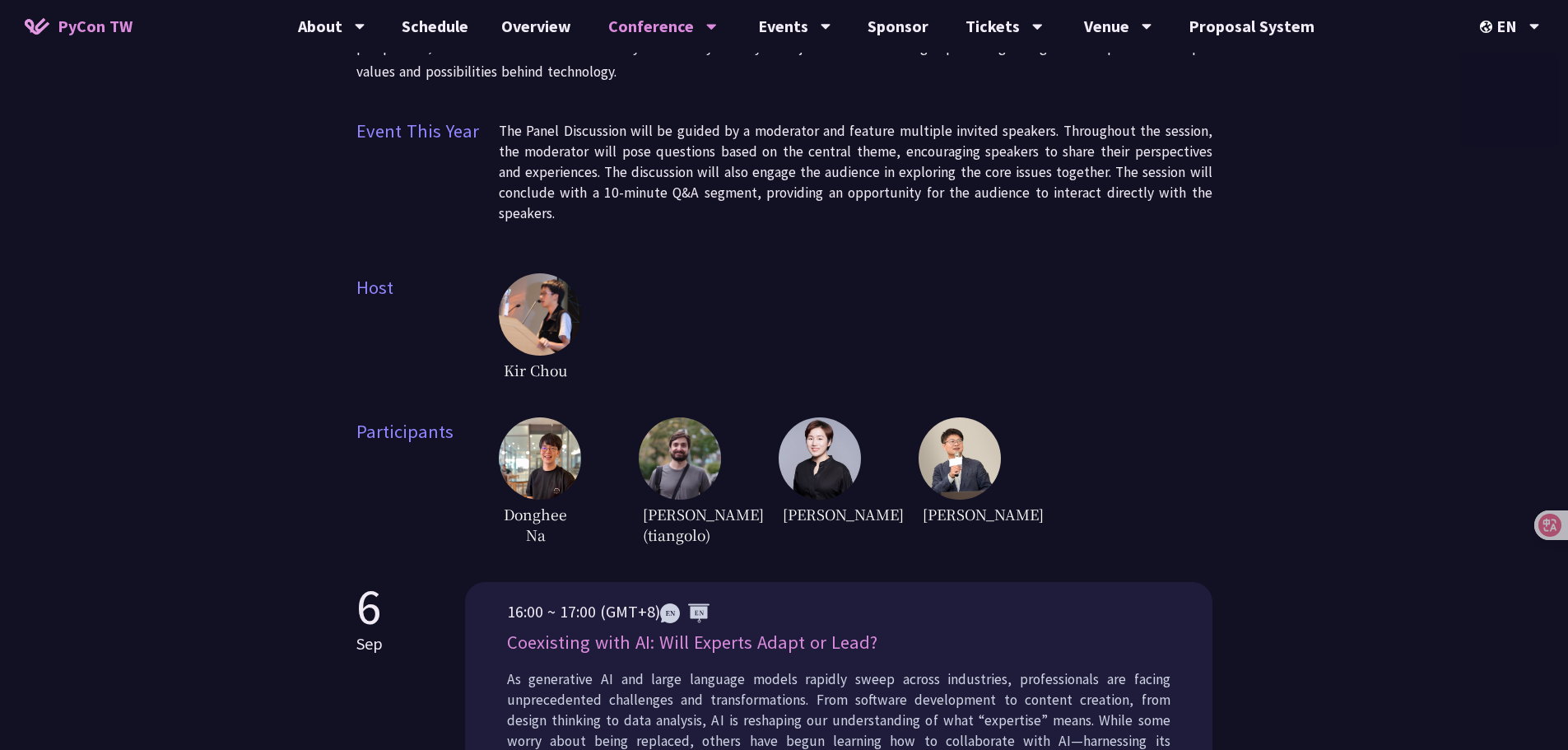
scroll to position [329, 0]
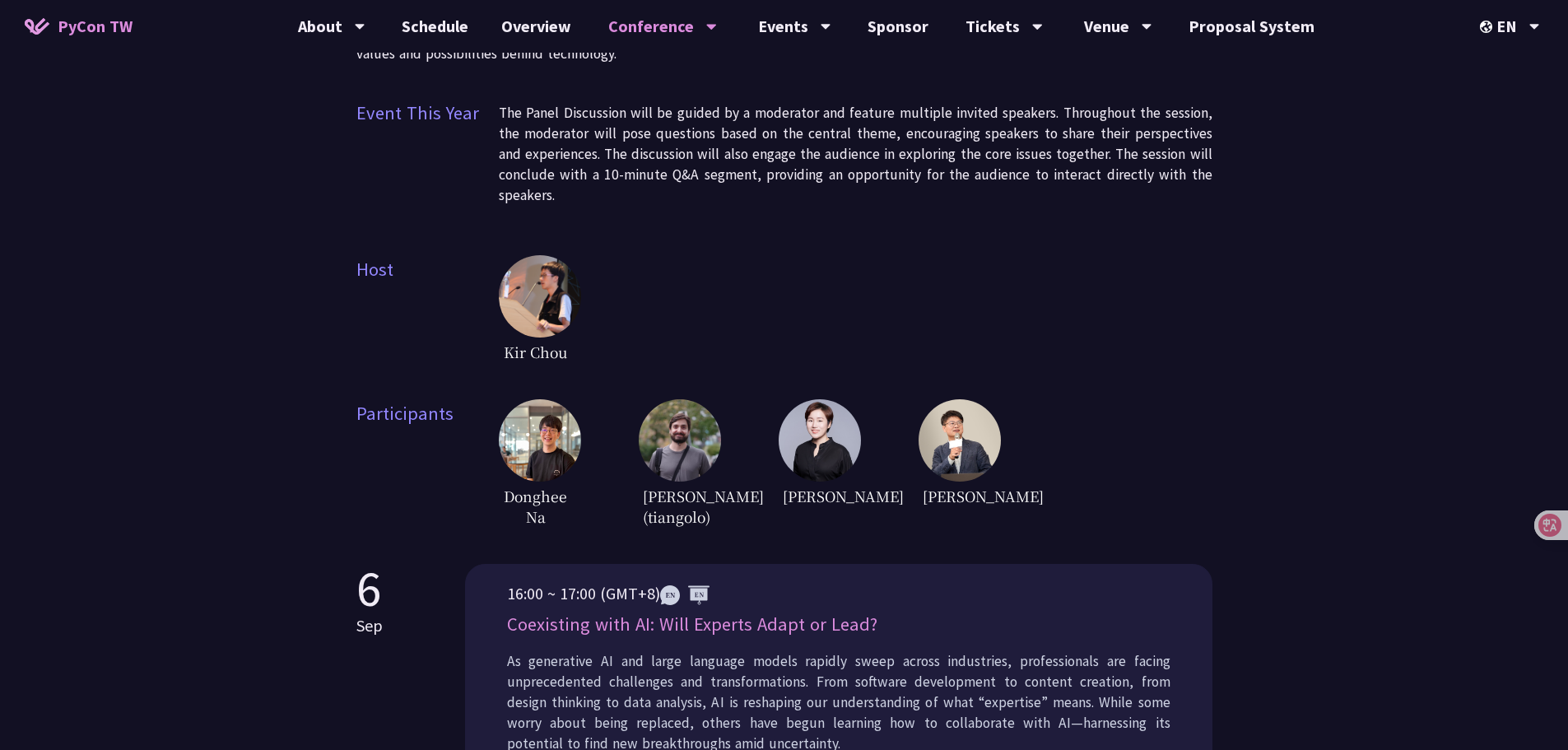
click at [527, 445] on img at bounding box center [540, 441] width 83 height 83
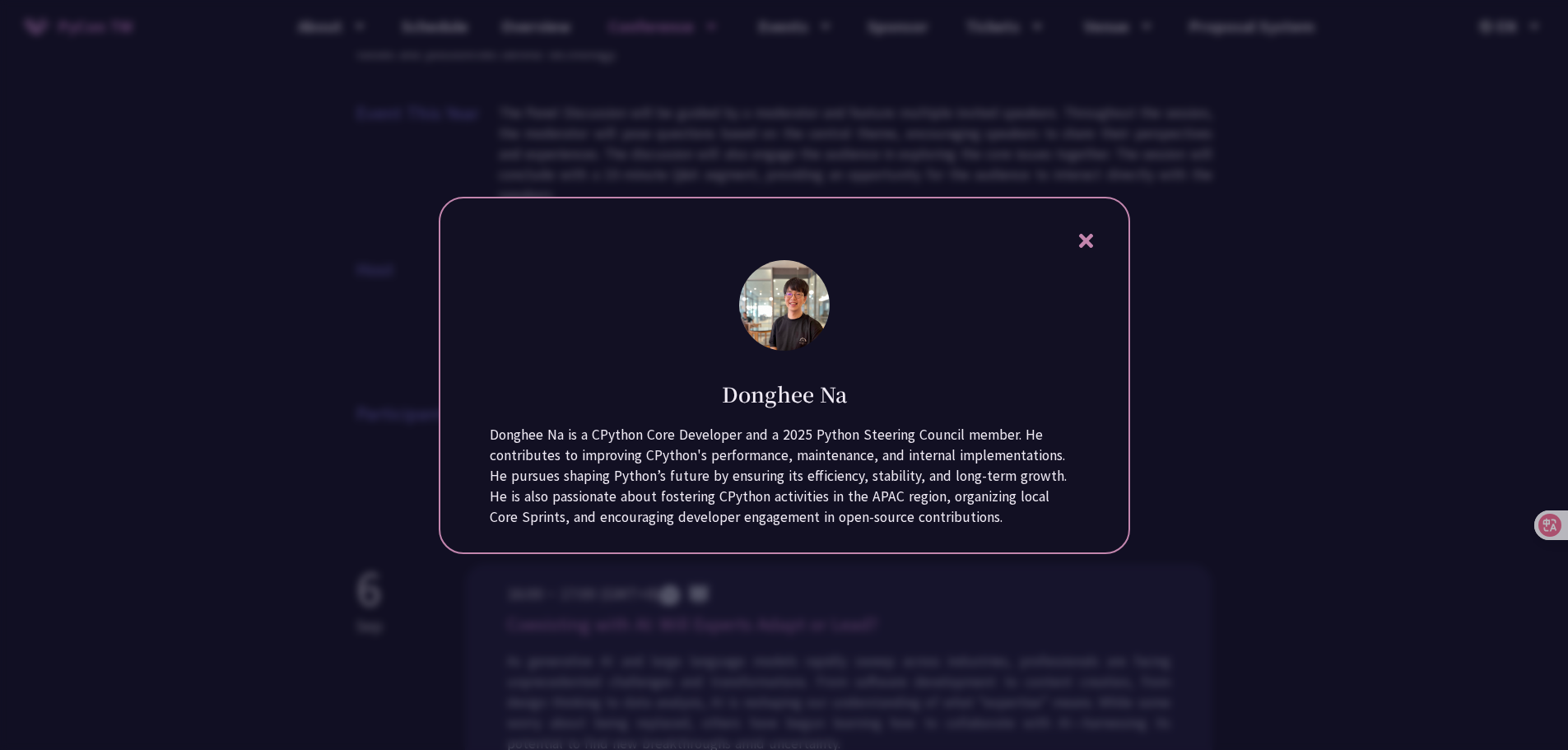
click at [1203, 376] on div at bounding box center [784, 375] width 1568 height 750
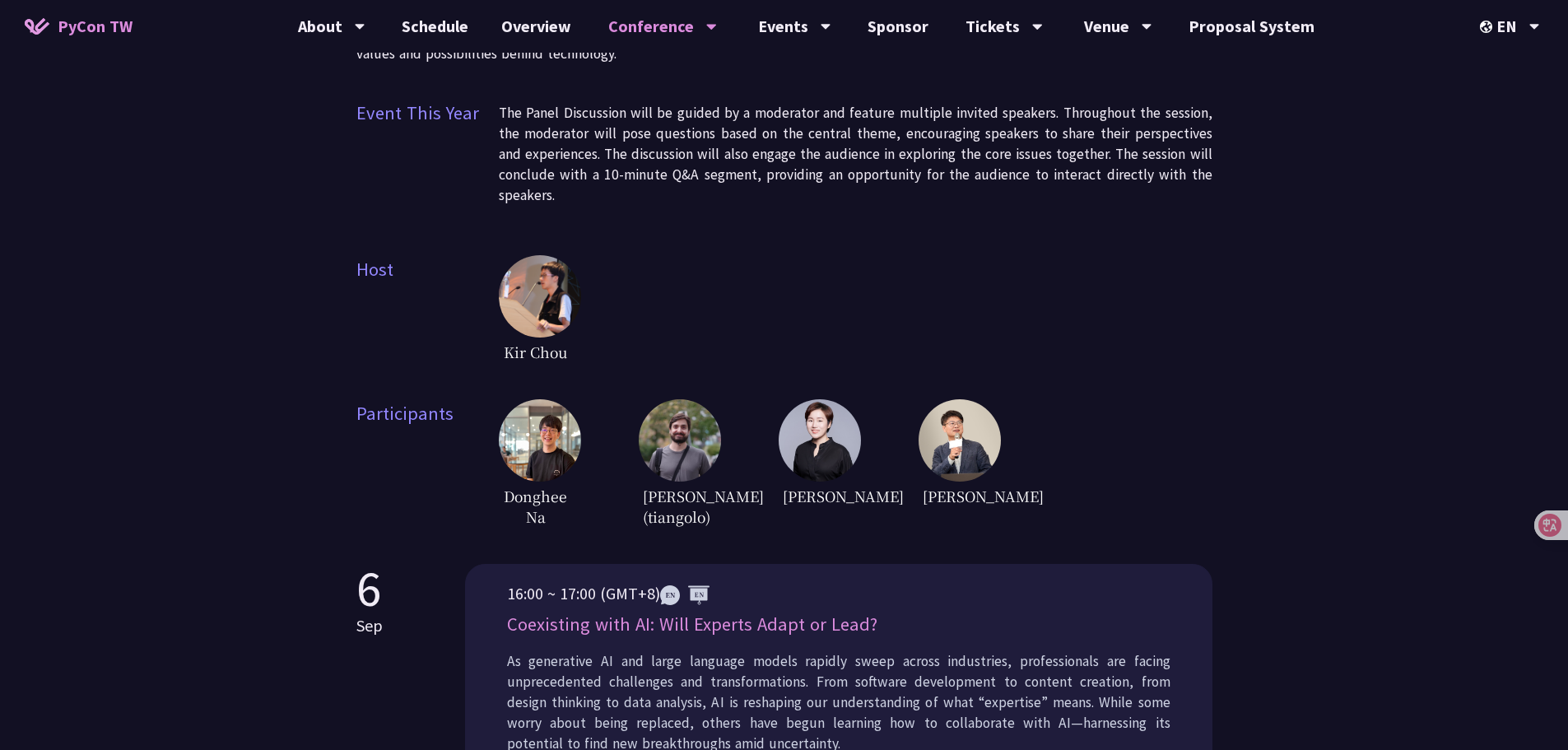
drag, startPoint x: 1268, startPoint y: 499, endPoint x: 1247, endPoint y: 499, distance: 21.0
click at [1269, 499] on div "Panel Discussion Since [DATE], Panel Discussion has become a key part of PyCon …" at bounding box center [784, 375] width 1568 height 1410
click at [538, 445] on img at bounding box center [540, 441] width 83 height 83
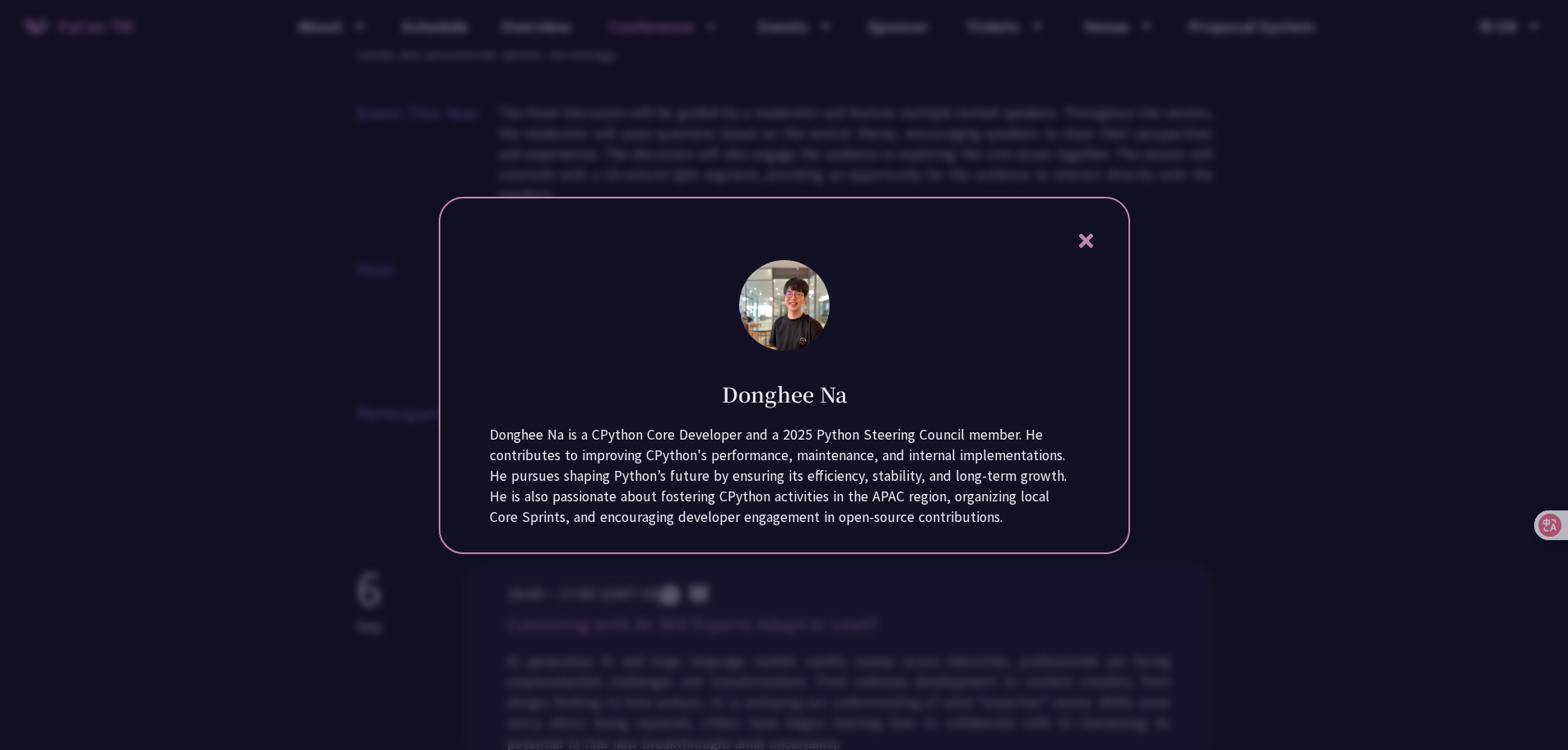
click at [891, 410] on div "[PERSON_NAME] Donghee Na is a CPython Core Developer and a 2025 Python Steering…" at bounding box center [784, 375] width 691 height 358
click at [873, 448] on div "Donghee Na is a CPython Core Developer and a 2025 Python Steering Council membe…" at bounding box center [784, 476] width 589 height 103
click at [938, 379] on div "Donghee Na" at bounding box center [784, 382] width 589 height 54
click at [941, 278] on div "[PERSON_NAME] Donghee Na is a CPython Core Developer and a 2025 Python Steering…" at bounding box center [784, 375] width 691 height 358
drag, startPoint x: 1302, startPoint y: 199, endPoint x: 1294, endPoint y: 193, distance: 10.0
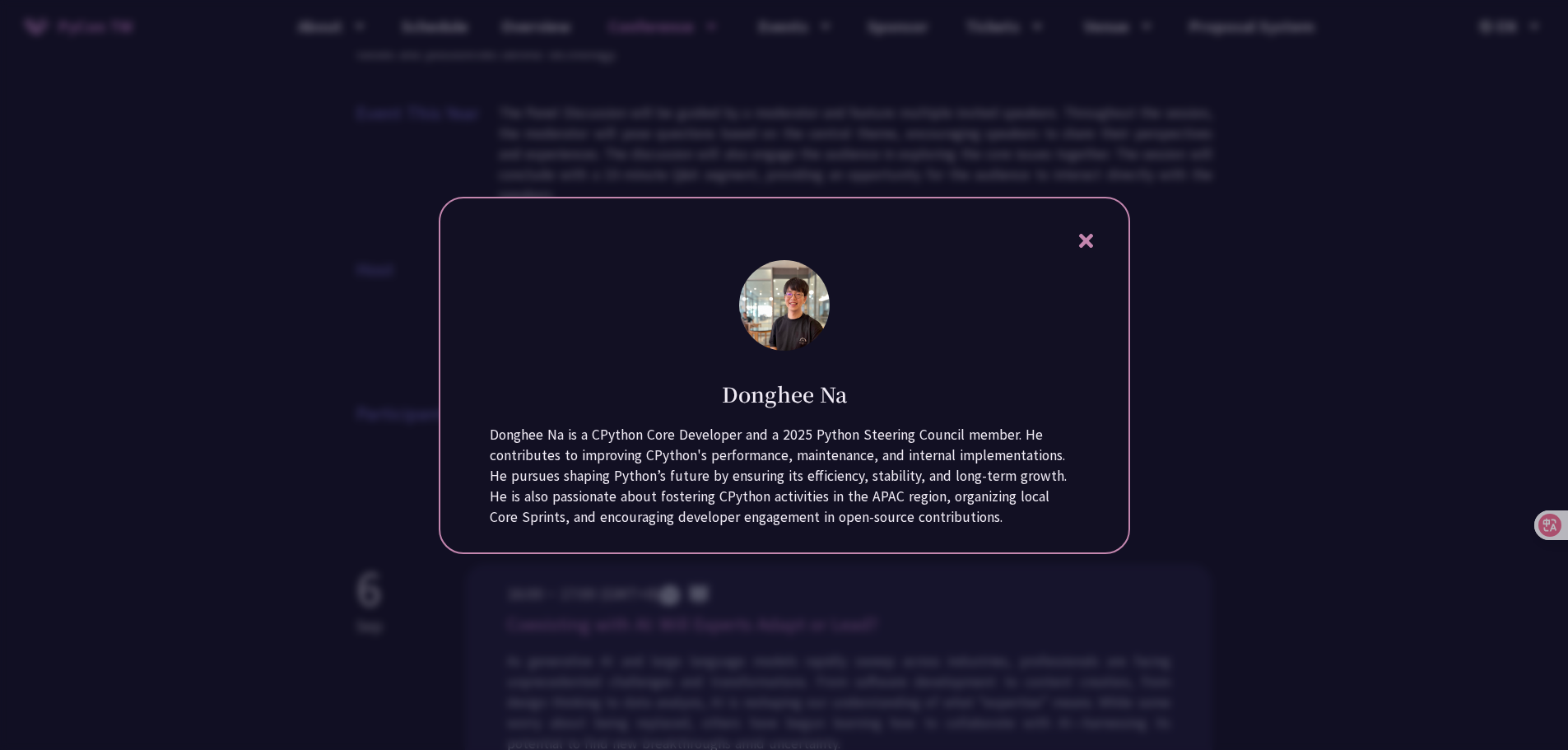
click at [1300, 199] on div at bounding box center [784, 375] width 1568 height 750
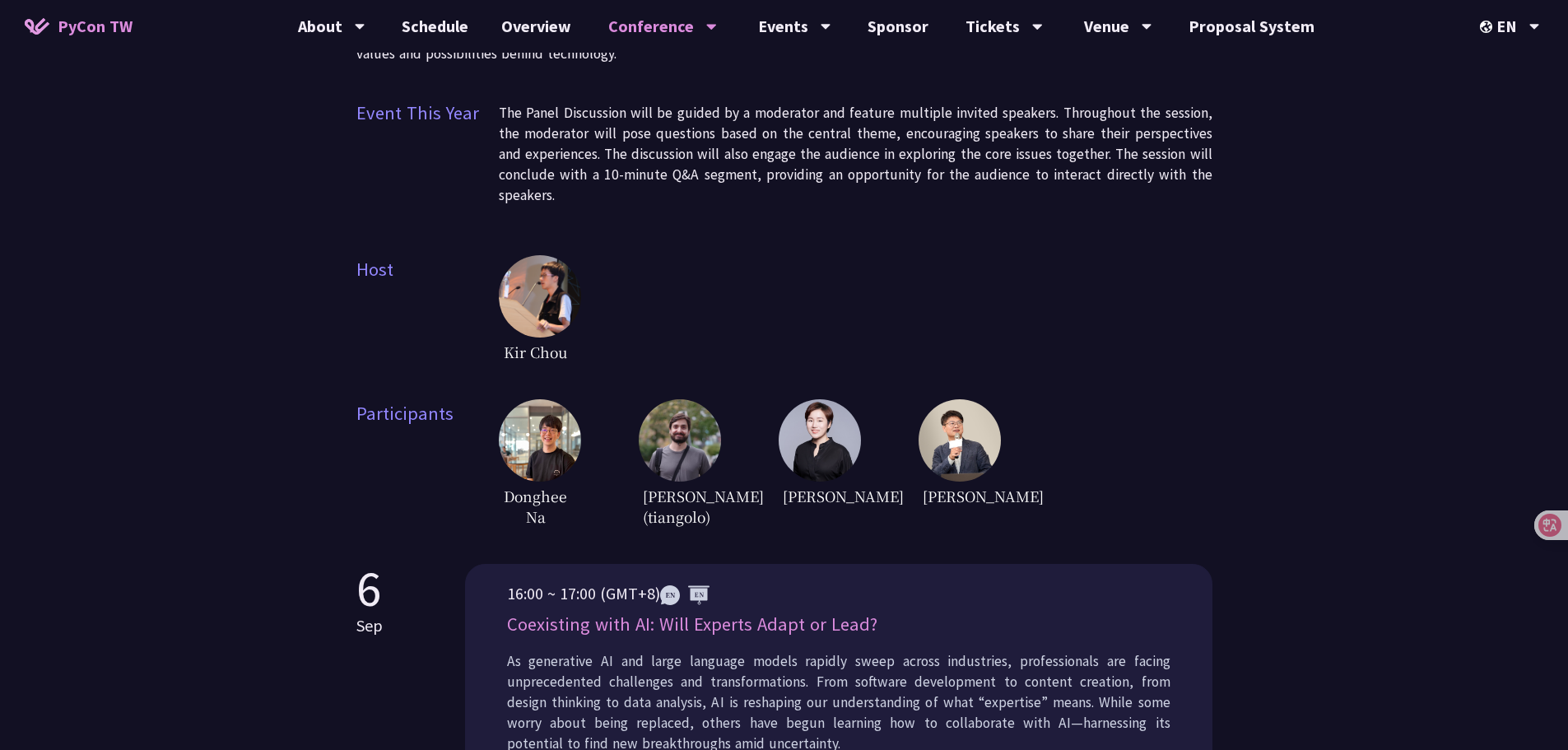
click at [1353, 87] on div "Panel Discussion Since [DATE], Panel Discussion has become a key part of PyCon …" at bounding box center [784, 375] width 1568 height 1410
click at [1154, 441] on div "[PERSON_NAME] [PERSON_NAME] (tiangolo) [PERSON_NAME] [PERSON_NAME]" at bounding box center [856, 466] width 713 height 132
click at [1203, 276] on div "Kir Chou" at bounding box center [856, 311] width 713 height 112
